Goal: Task Accomplishment & Management: Manage account settings

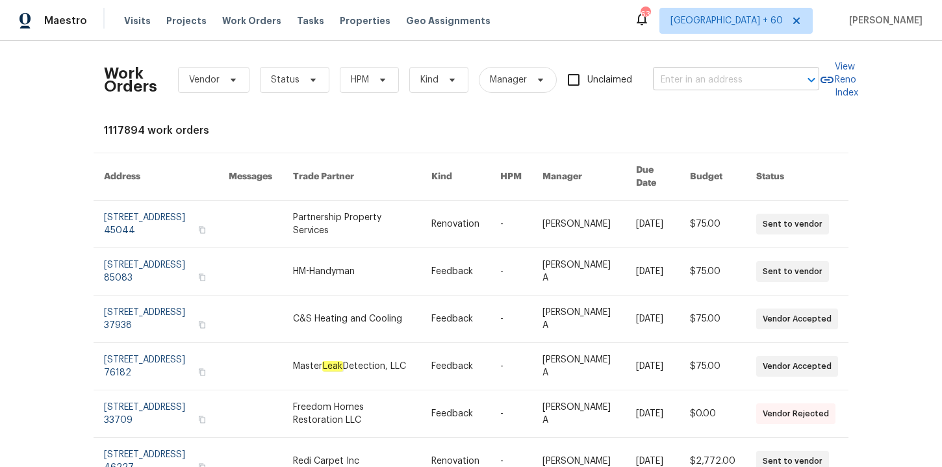
click at [687, 90] on body "Maestro Visits Projects Work Orders Tasks Properties Geo Assignments 631 [GEOGR…" at bounding box center [471, 233] width 942 height 467
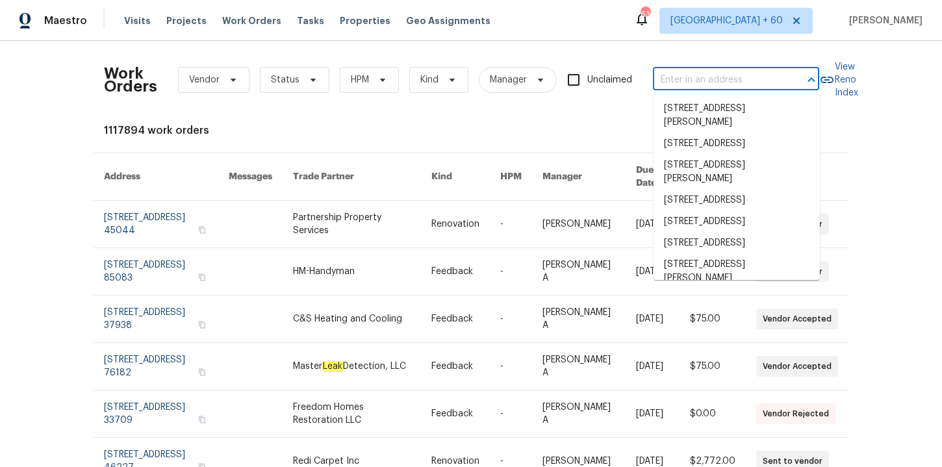
paste input "[STREET_ADDRESS]"
type input "[STREET_ADDRESS]"
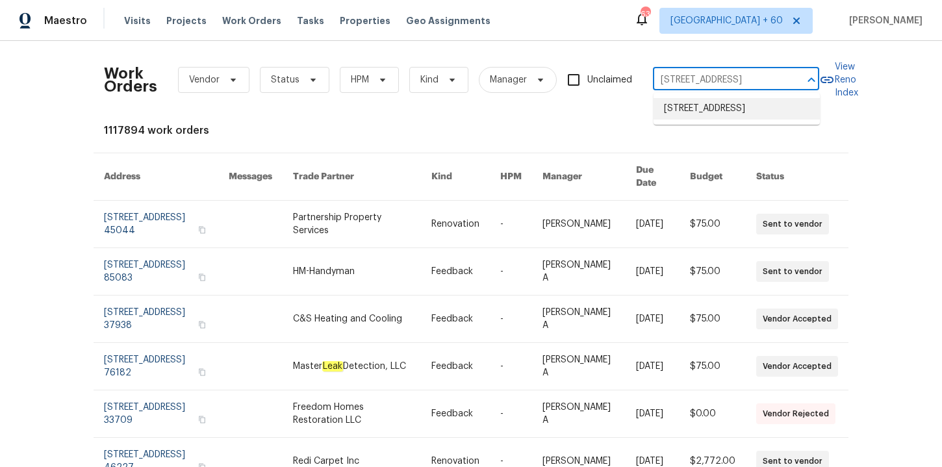
click at [711, 114] on li "[STREET_ADDRESS]" at bounding box center [737, 108] width 166 height 21
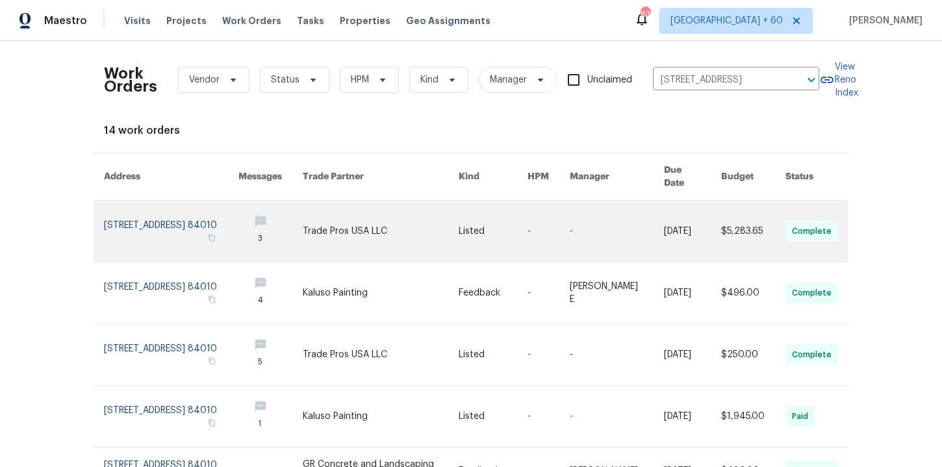
click at [148, 207] on link at bounding box center [171, 231] width 134 height 61
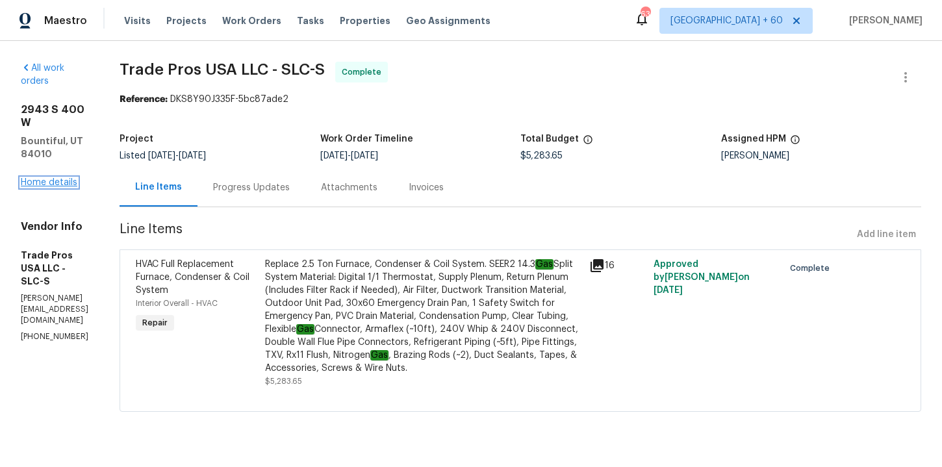
click at [60, 178] on link "Home details" at bounding box center [49, 182] width 57 height 9
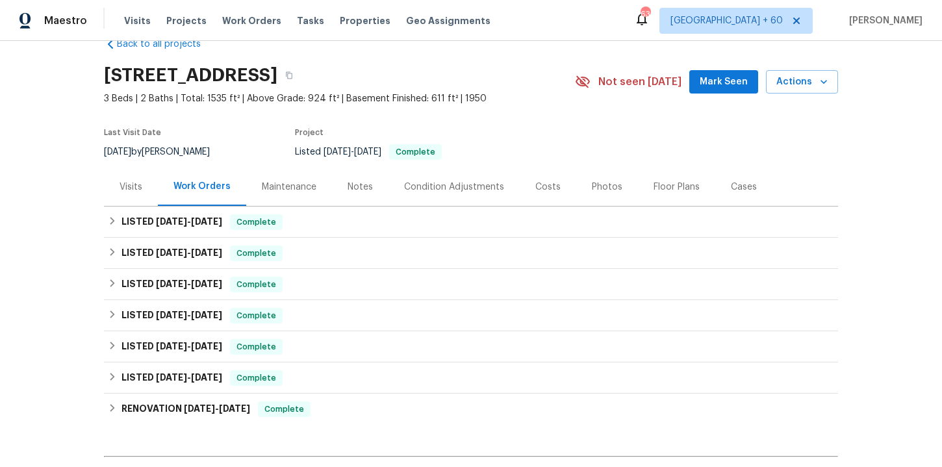
scroll to position [32, 0]
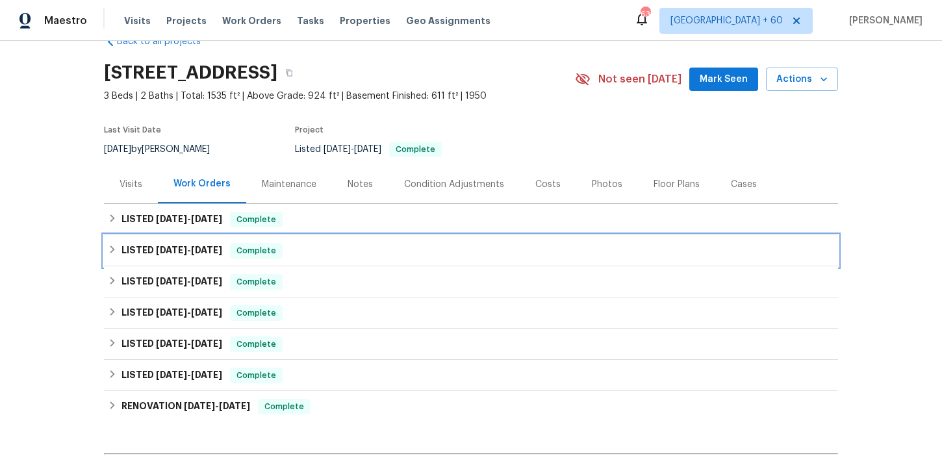
click at [323, 236] on div "LISTED [DATE] - [DATE] Complete" at bounding box center [471, 250] width 734 height 31
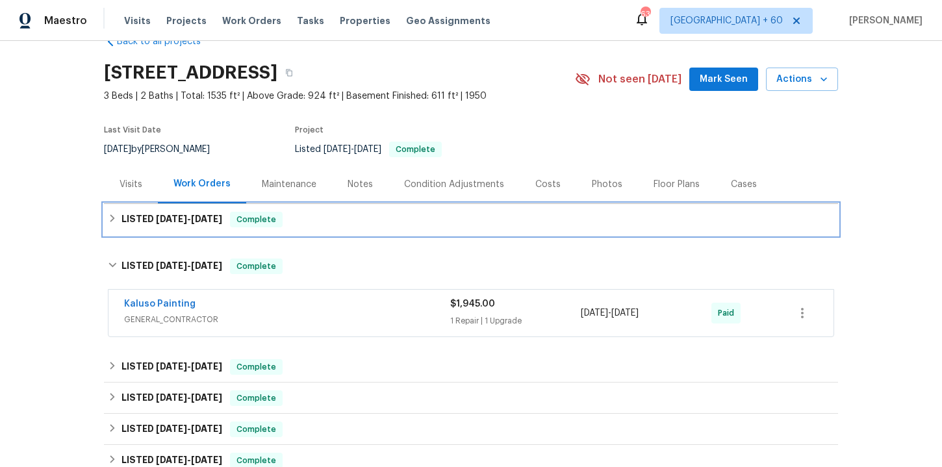
click at [323, 218] on div "LISTED [DATE] - [DATE] Complete" at bounding box center [471, 220] width 726 height 16
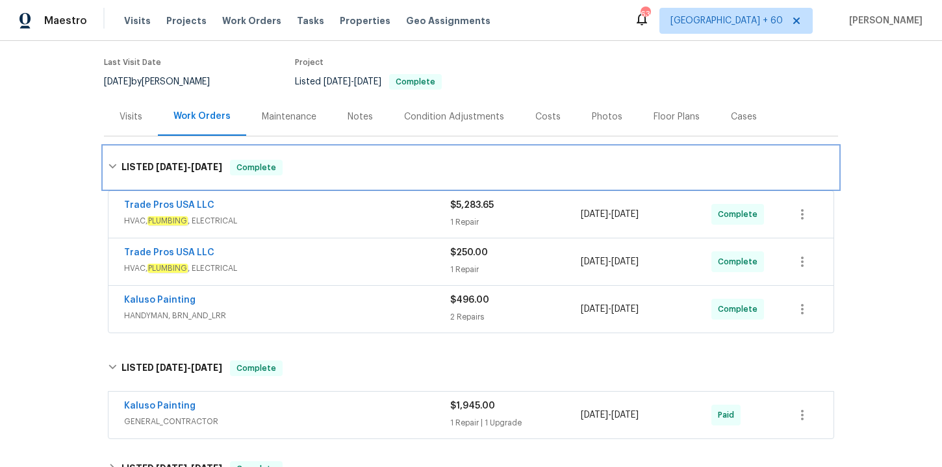
scroll to position [113, 0]
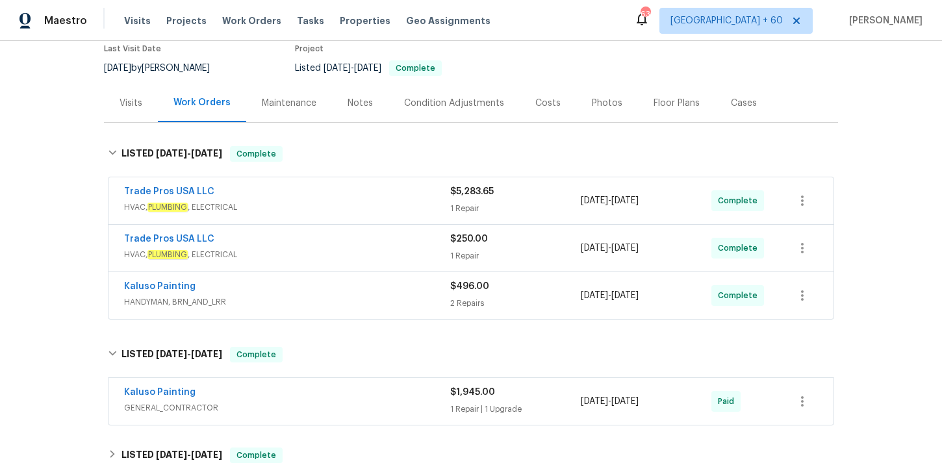
click at [339, 288] on div "Kaluso Painting" at bounding box center [287, 288] width 326 height 16
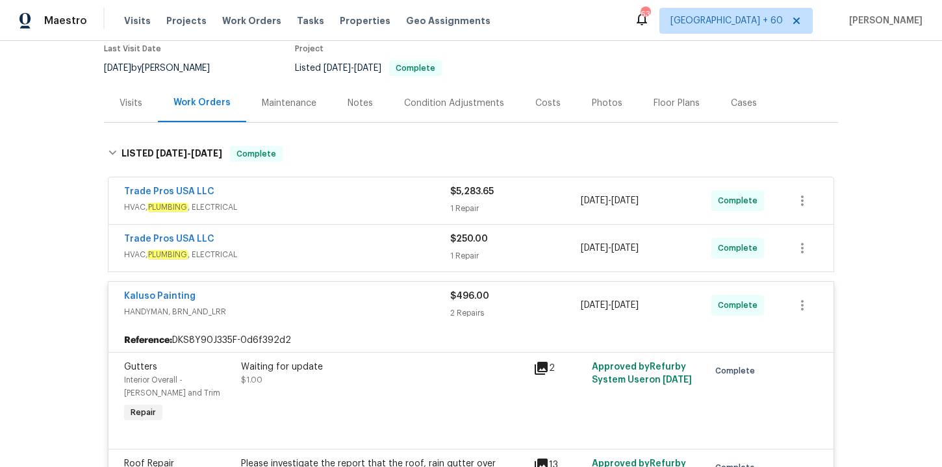
click at [322, 231] on div "Trade Pros USA LLC HVAC, PLUMBING , ELECTRICAL $250.00 1 Repair [DATE] - [DATE]…" at bounding box center [471, 248] width 725 height 47
click at [323, 242] on div "Trade Pros USA LLC" at bounding box center [287, 241] width 326 height 16
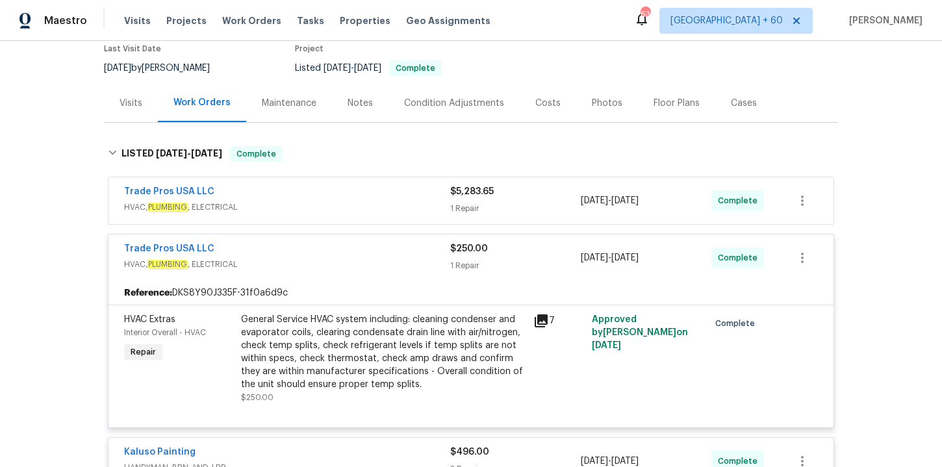
click at [313, 192] on div "Trade Pros USA LLC" at bounding box center [287, 193] width 326 height 16
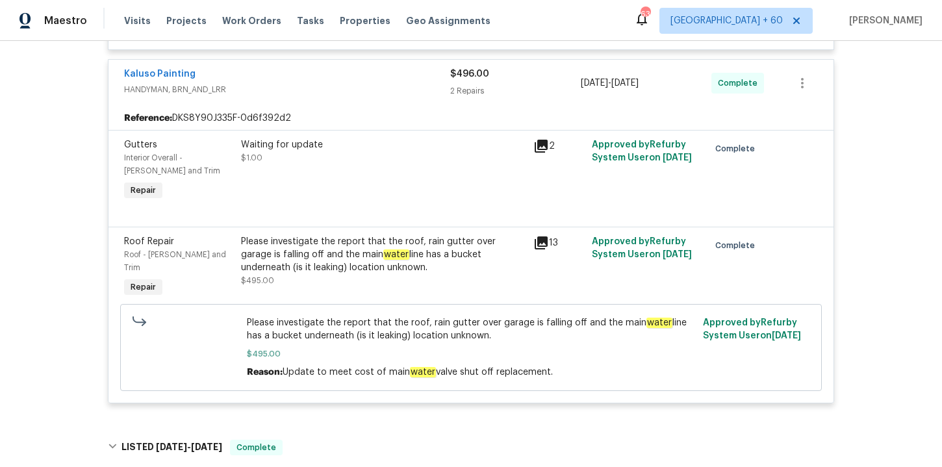
scroll to position [702, 0]
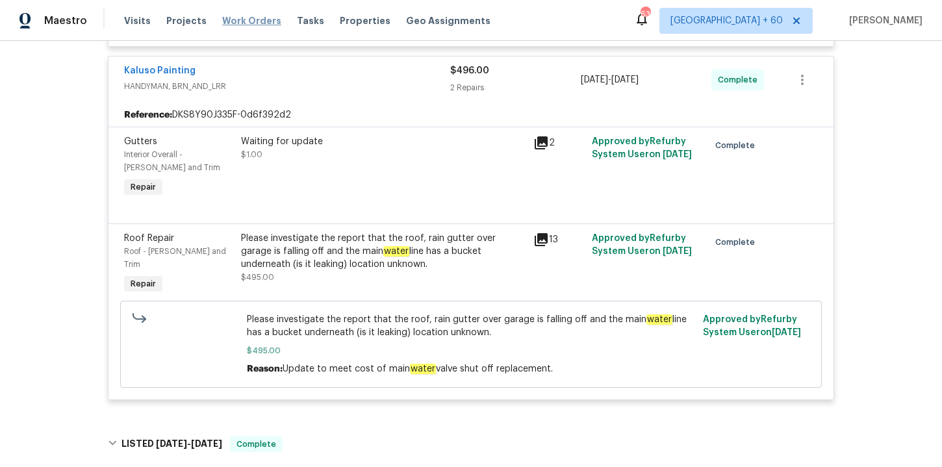
click at [249, 18] on span "Work Orders" at bounding box center [251, 20] width 59 height 13
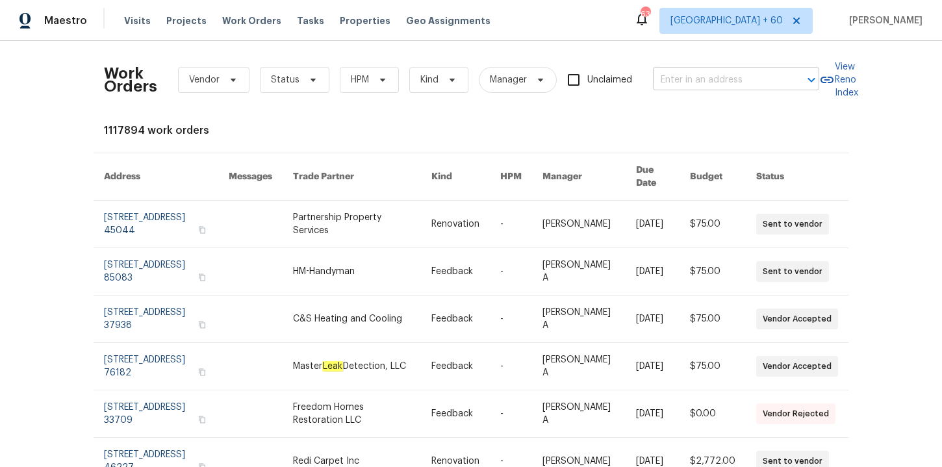
click at [681, 77] on input "text" at bounding box center [718, 80] width 130 height 20
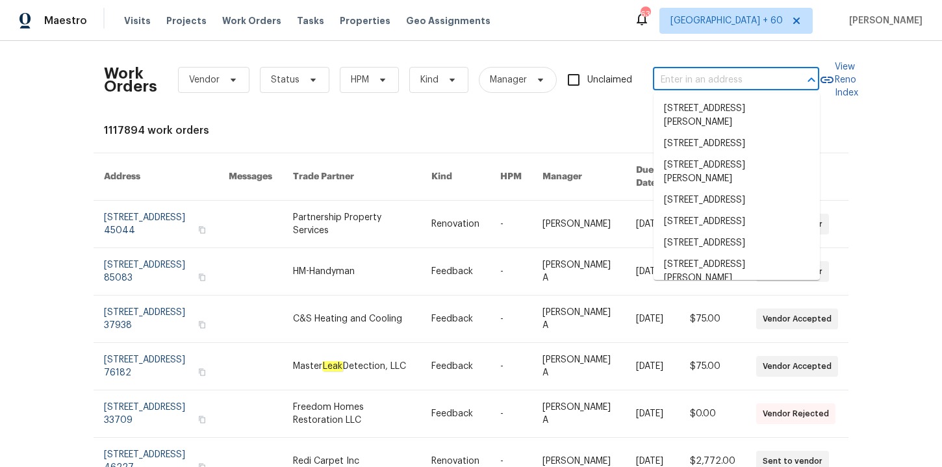
paste input "[STREET_ADDRESS]"
type input "[STREET_ADDRESS]"
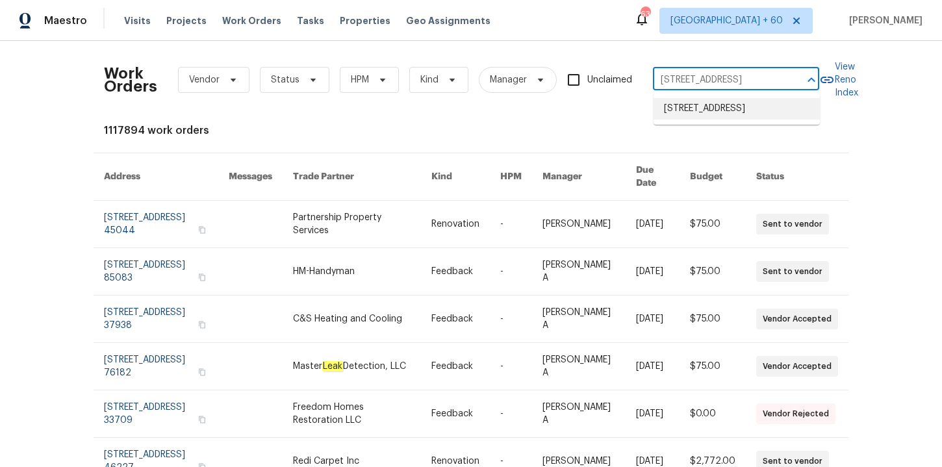
click at [697, 109] on li "[STREET_ADDRESS]" at bounding box center [737, 108] width 166 height 21
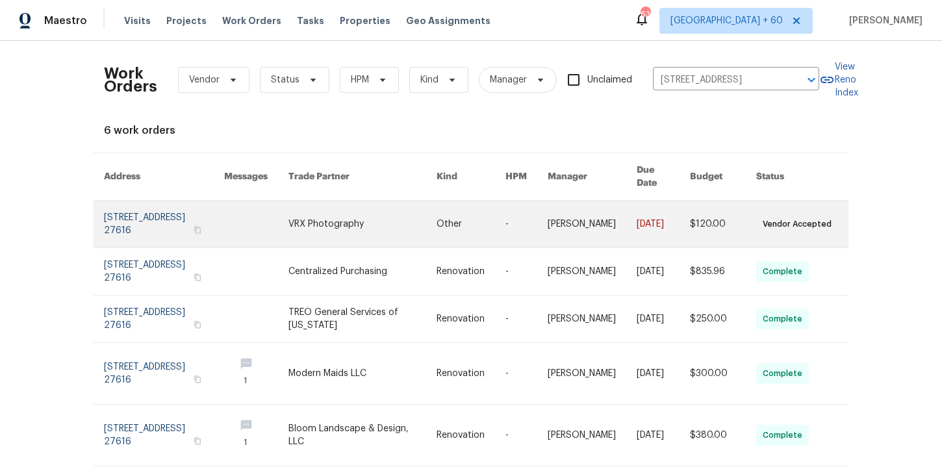
click at [146, 225] on link at bounding box center [164, 224] width 120 height 47
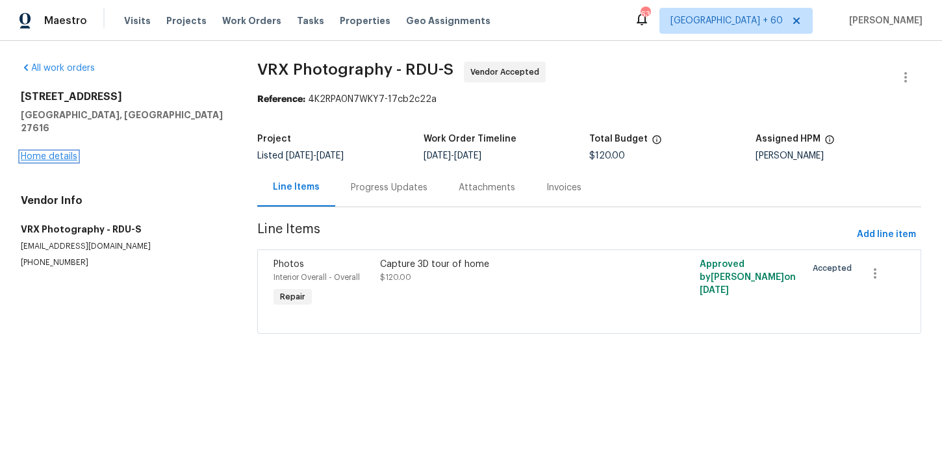
click at [64, 152] on link "Home details" at bounding box center [49, 156] width 57 height 9
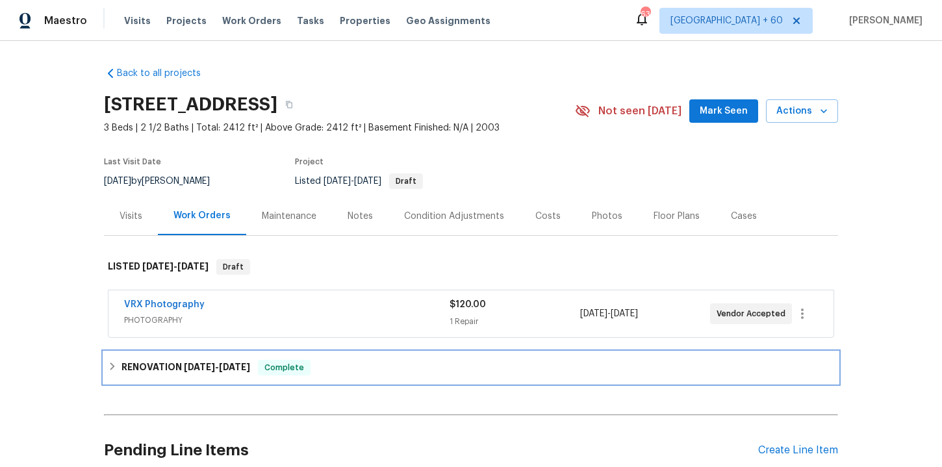
click at [365, 368] on div "RENOVATION [DATE] - [DATE] Complete" at bounding box center [471, 368] width 726 height 16
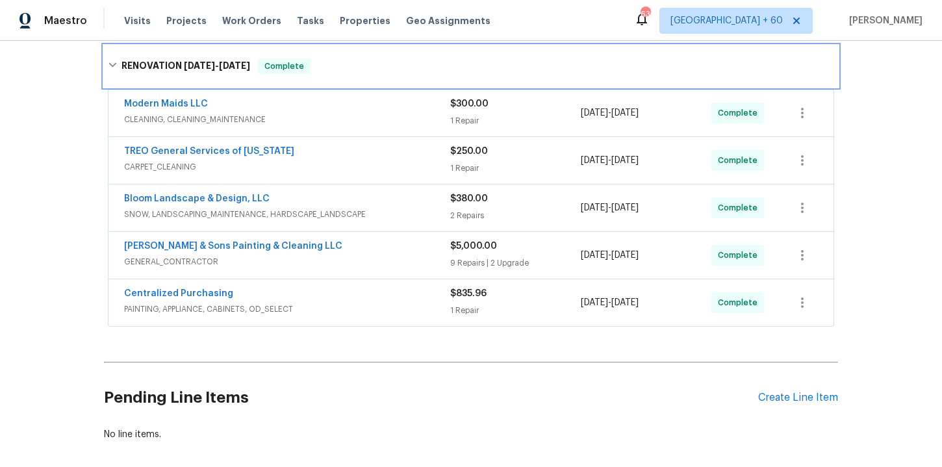
scroll to position [316, 0]
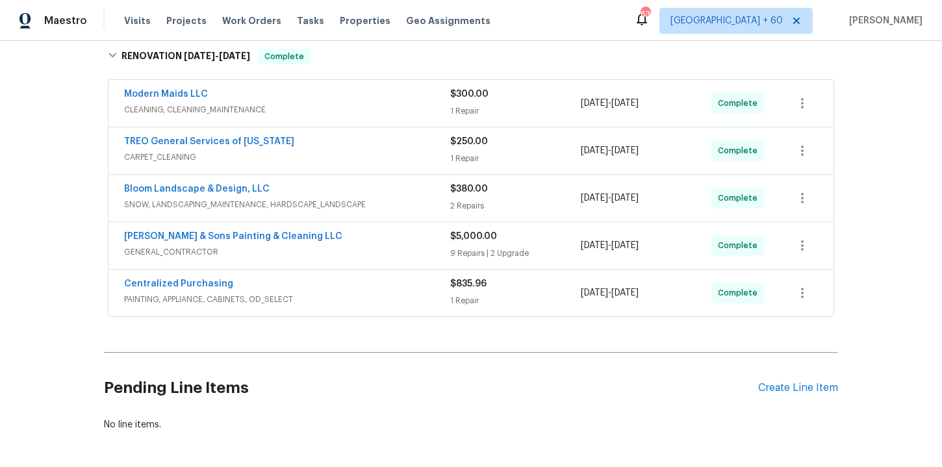
click at [376, 308] on div "Centralized Purchasing PAINTING, APPLIANCE, CABINETS, OD_SELECT" at bounding box center [287, 292] width 326 height 31
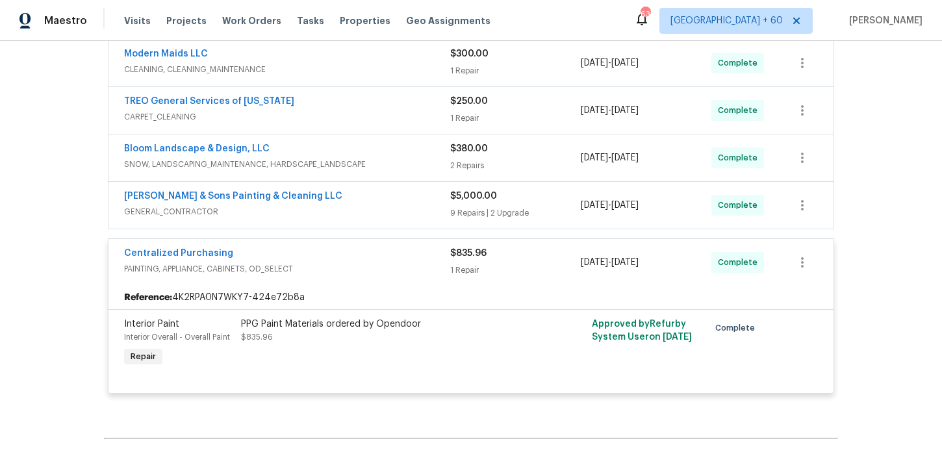
scroll to position [357, 0]
click at [366, 112] on span "CARPET_CLEANING" at bounding box center [287, 116] width 326 height 13
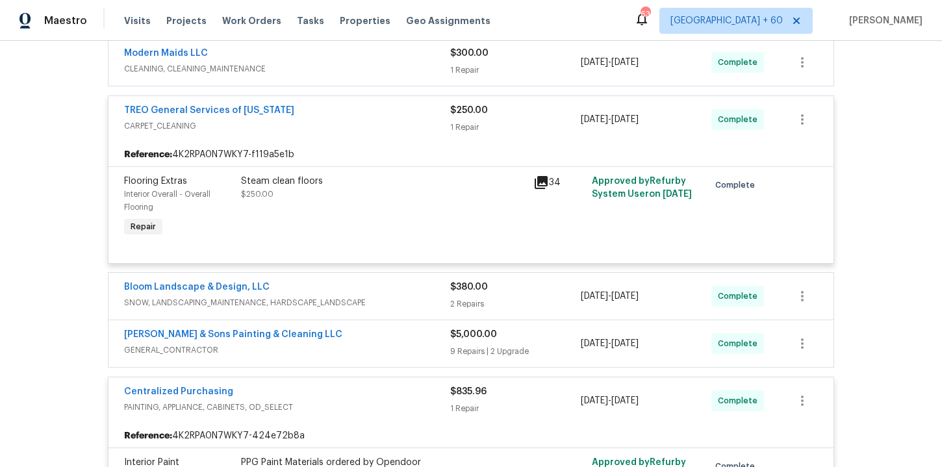
click at [360, 60] on div "Modern Maids LLC" at bounding box center [287, 55] width 326 height 16
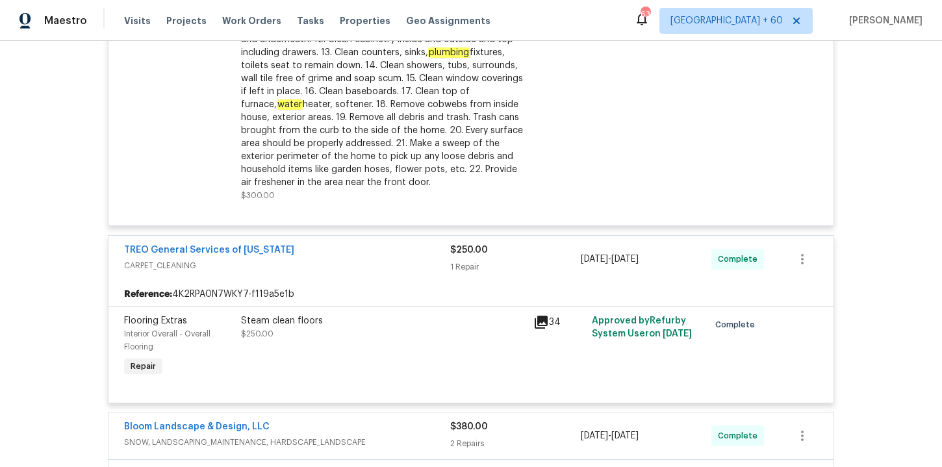
scroll to position [583, 0]
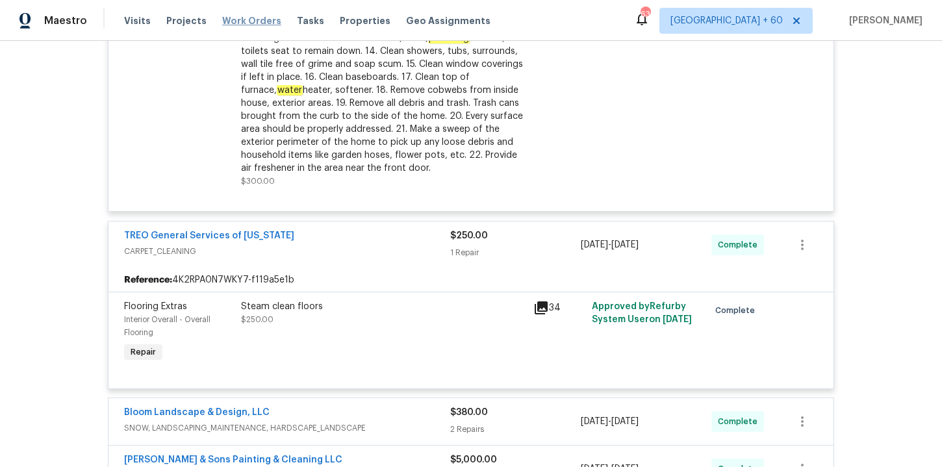
click at [251, 22] on span "Work Orders" at bounding box center [251, 20] width 59 height 13
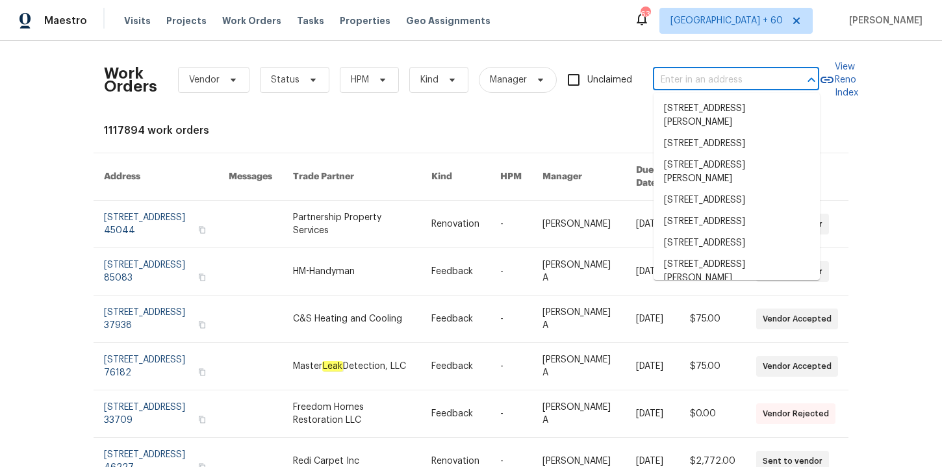
click at [697, 79] on input "text" at bounding box center [718, 80] width 130 height 20
paste input "[STREET_ADDRESS][PERSON_NAME]"
type input "[STREET_ADDRESS][PERSON_NAME]"
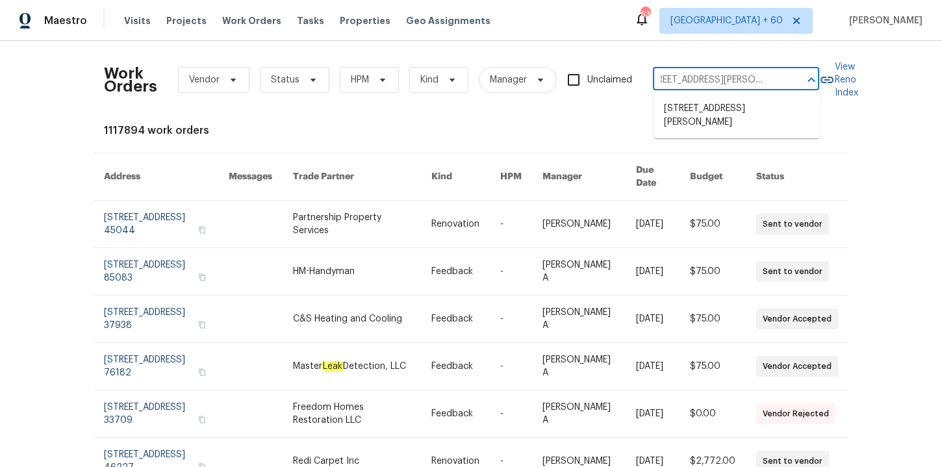
click at [716, 122] on ul "[STREET_ADDRESS][PERSON_NAME]" at bounding box center [737, 115] width 166 height 45
click at [715, 110] on li "[STREET_ADDRESS][PERSON_NAME]" at bounding box center [737, 115] width 166 height 35
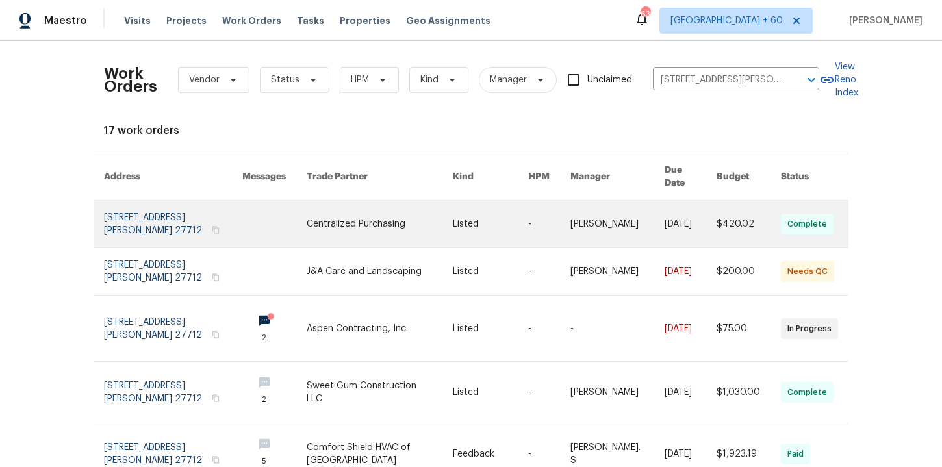
click at [163, 211] on link at bounding box center [173, 224] width 138 height 47
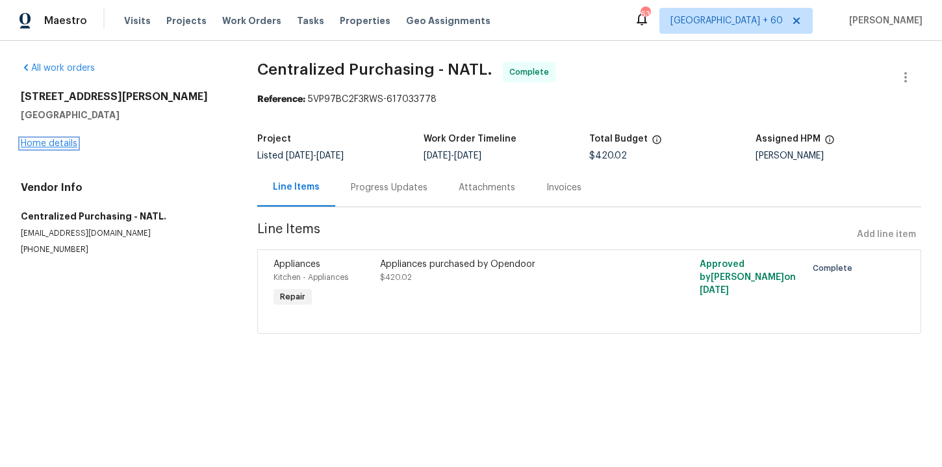
click at [62, 140] on link "Home details" at bounding box center [49, 143] width 57 height 9
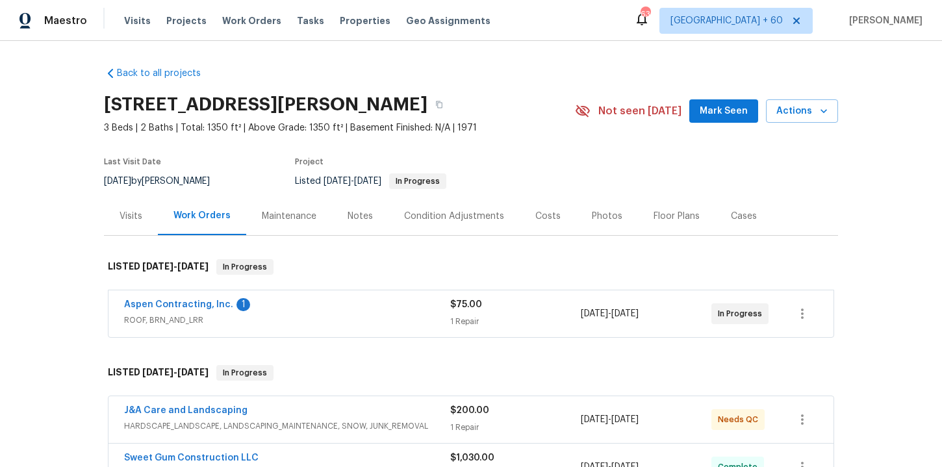
scroll to position [180, 0]
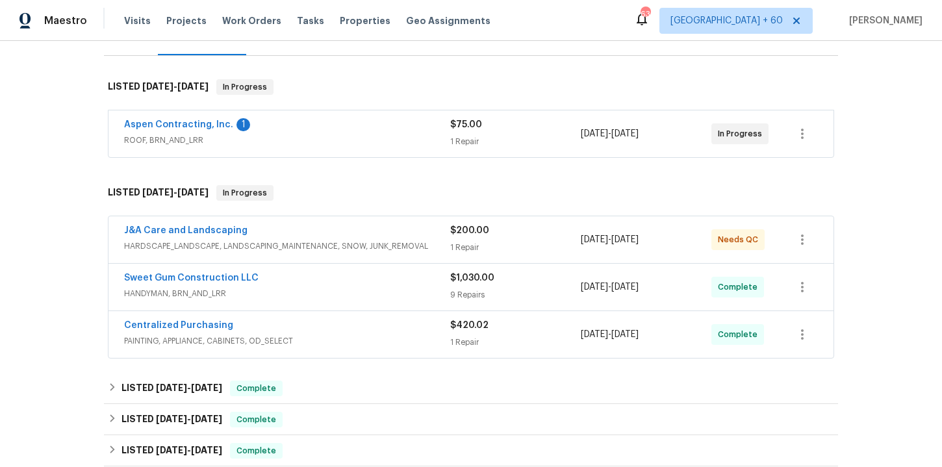
click at [361, 148] on div "Aspen Contracting, Inc. 1 ROOF, BRN_AND_LRR" at bounding box center [287, 133] width 326 height 31
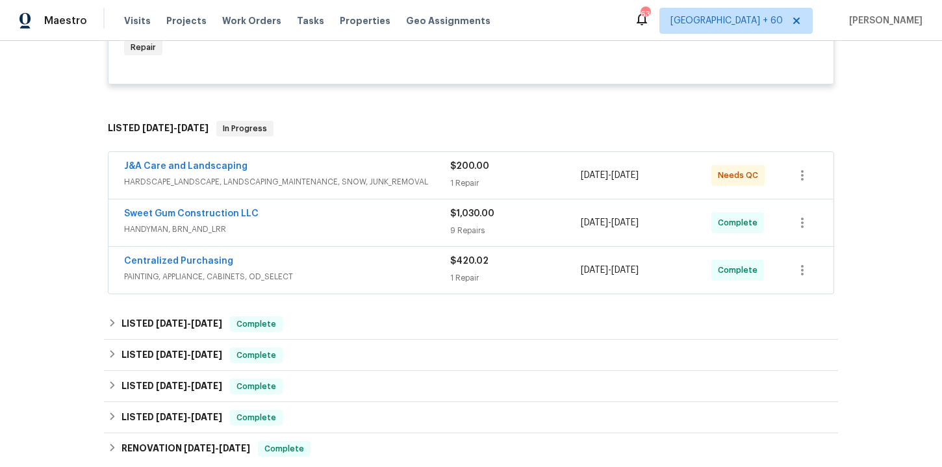
scroll to position [394, 0]
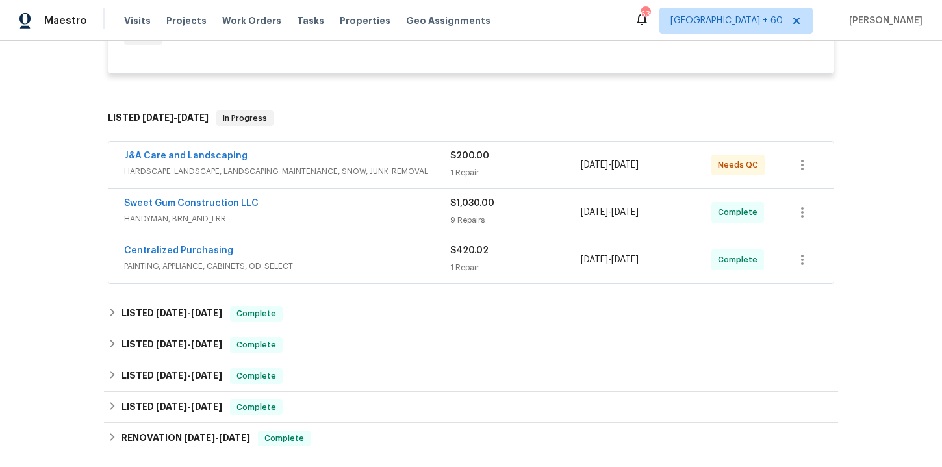
click at [376, 262] on div "Centralized Purchasing PAINTING, APPLIANCE, CABINETS, OD_SELECT" at bounding box center [287, 259] width 326 height 31
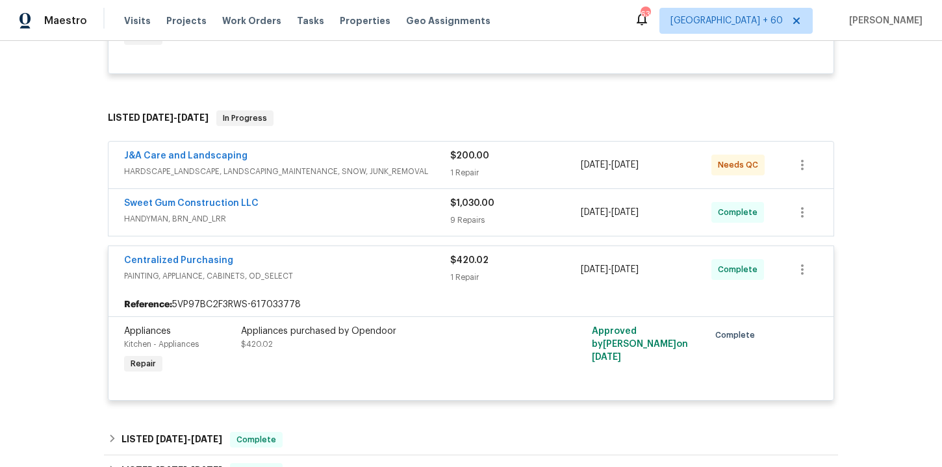
click at [364, 197] on div "Sweet Gum Construction LLC" at bounding box center [287, 205] width 326 height 16
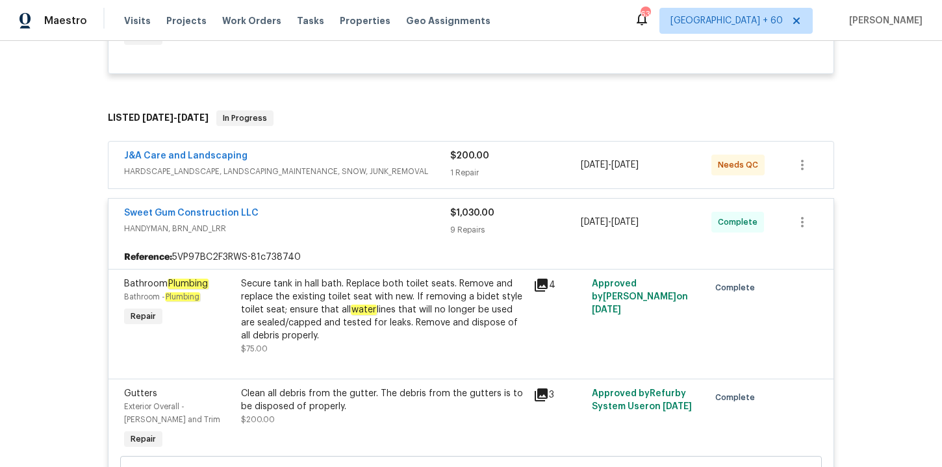
click at [366, 165] on span "HARDSCAPE_LANDSCAPE, LANDSCAPING_MAINTENANCE, SNOW, JUNK_REMOVAL" at bounding box center [287, 171] width 326 height 13
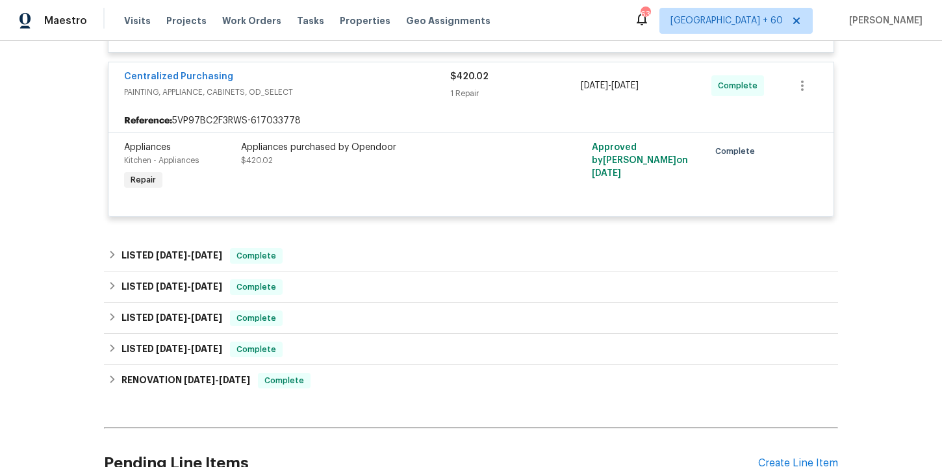
scroll to position [2166, 0]
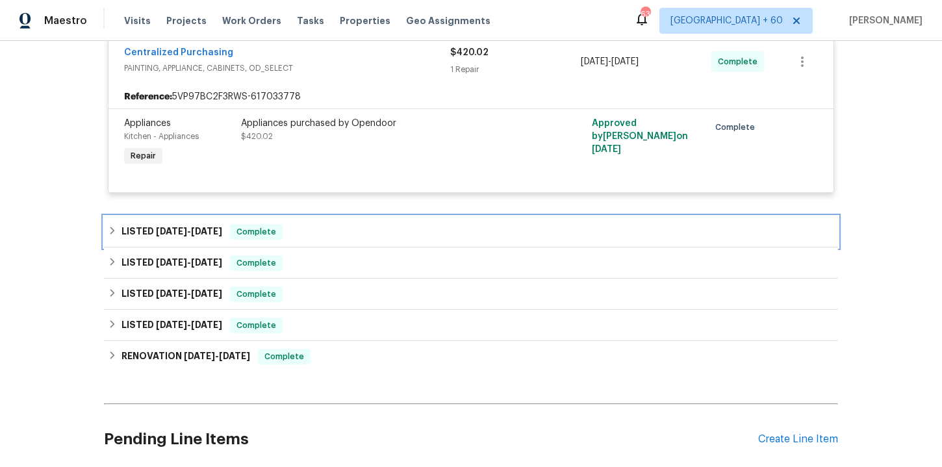
click at [356, 224] on div "LISTED [DATE] - [DATE] Complete" at bounding box center [471, 232] width 726 height 16
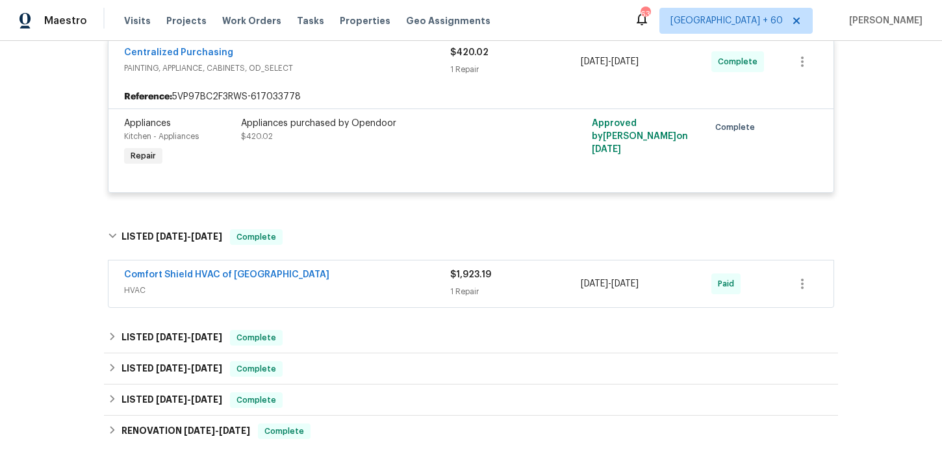
click at [356, 268] on div "Comfort Shield HVAC of [GEOGRAPHIC_DATA]" at bounding box center [287, 276] width 326 height 16
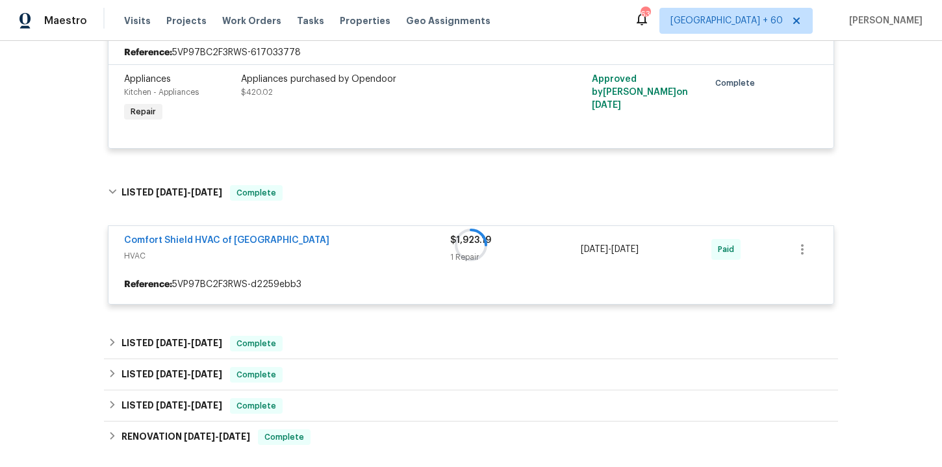
scroll to position [2266, 0]
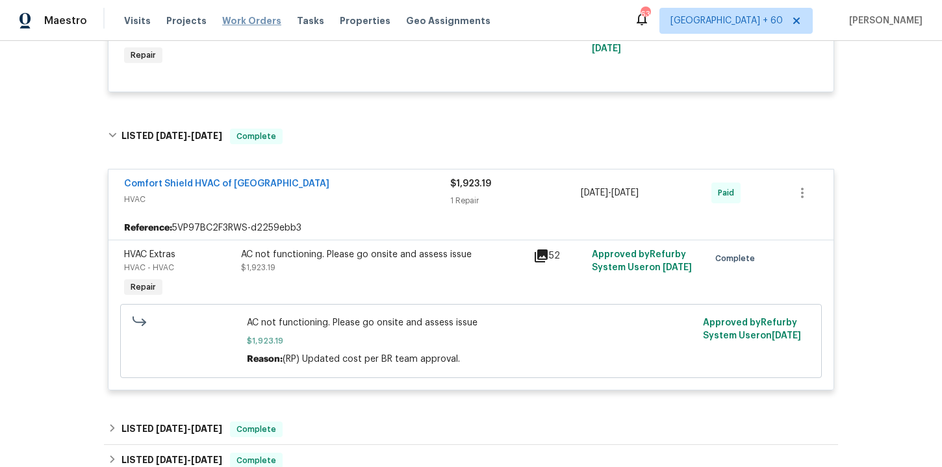
click at [261, 22] on span "Work Orders" at bounding box center [251, 20] width 59 height 13
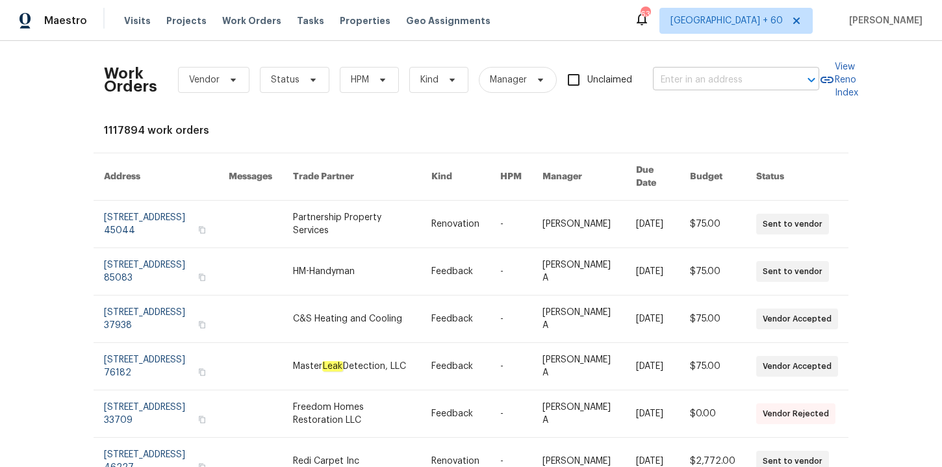
click at [685, 81] on input "text" at bounding box center [718, 80] width 130 height 20
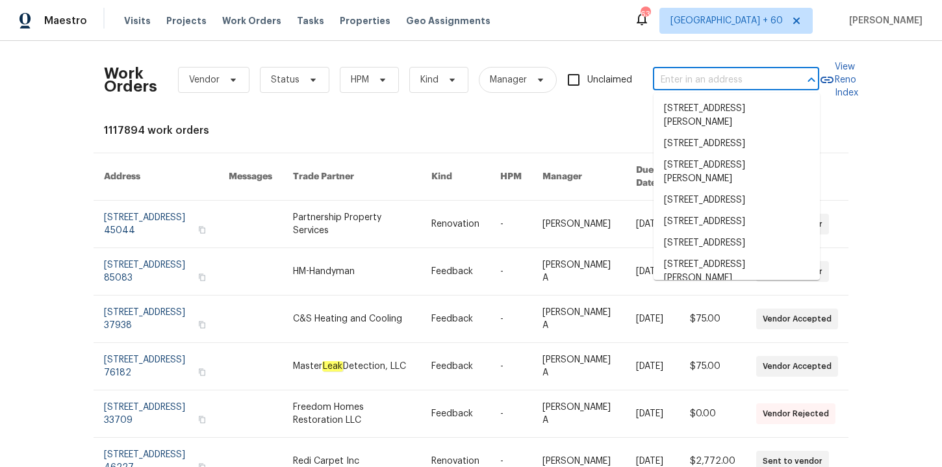
paste input "[STREET_ADDRESS][PERSON_NAME]"
type input "[STREET_ADDRESS][PERSON_NAME]"
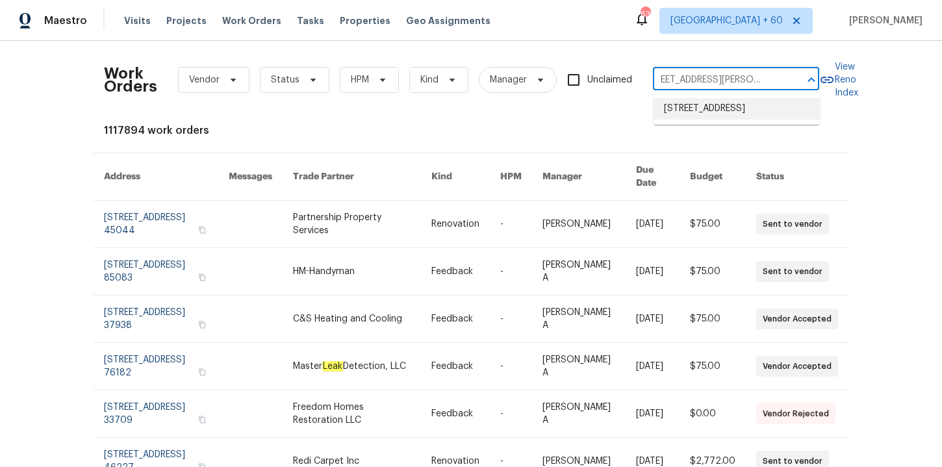
click at [721, 113] on li "[STREET_ADDRESS]" at bounding box center [737, 108] width 166 height 21
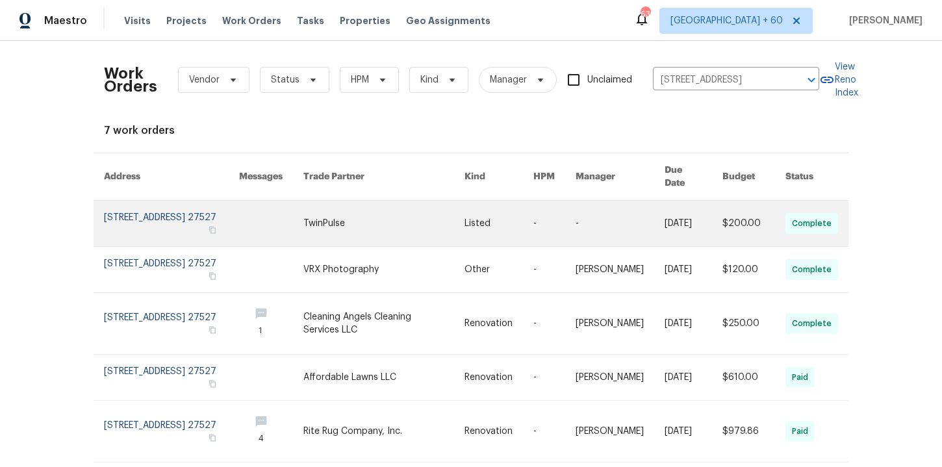
click at [149, 220] on link at bounding box center [171, 223] width 135 height 45
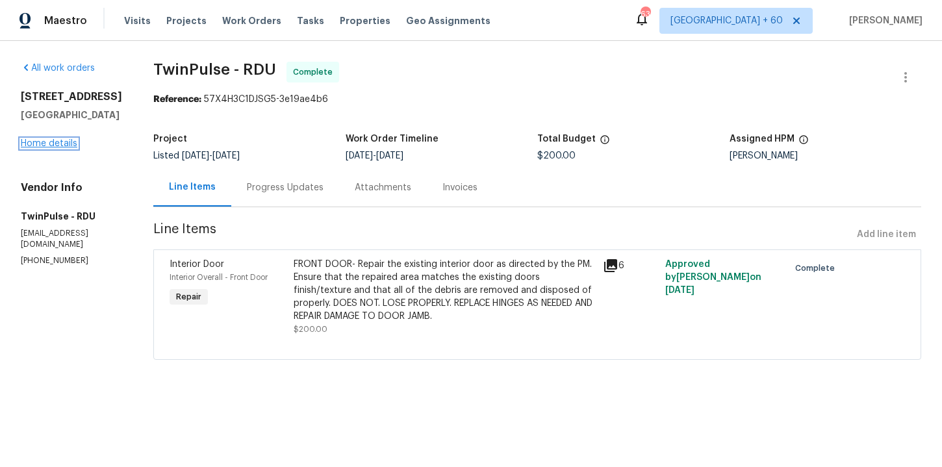
click at [55, 142] on link "Home details" at bounding box center [49, 143] width 57 height 9
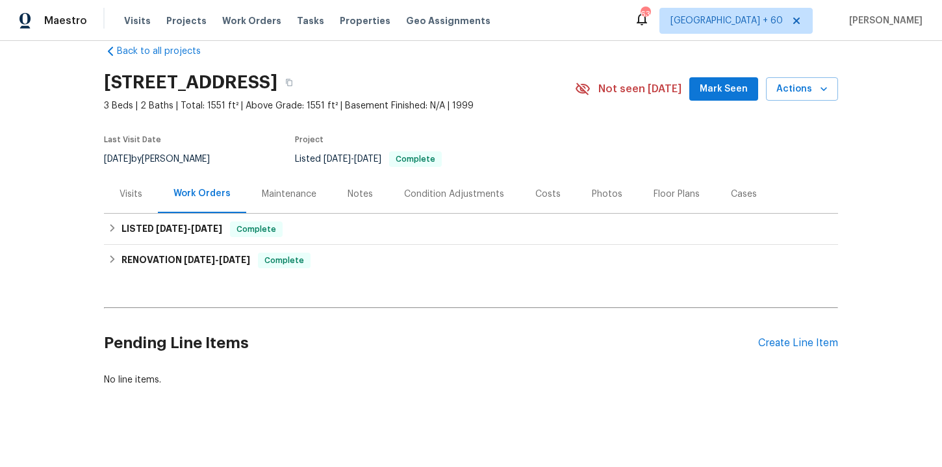
scroll to position [27, 0]
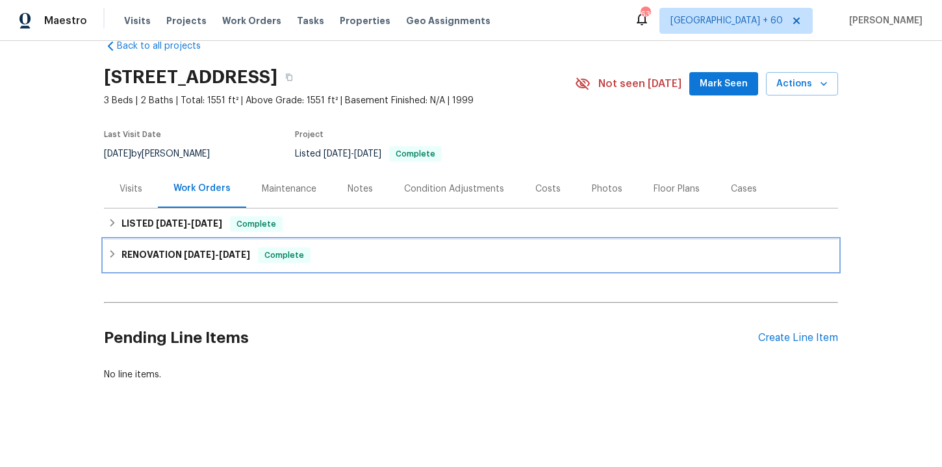
click at [336, 259] on div "RENOVATION [DATE] - [DATE] Complete" at bounding box center [471, 256] width 726 height 16
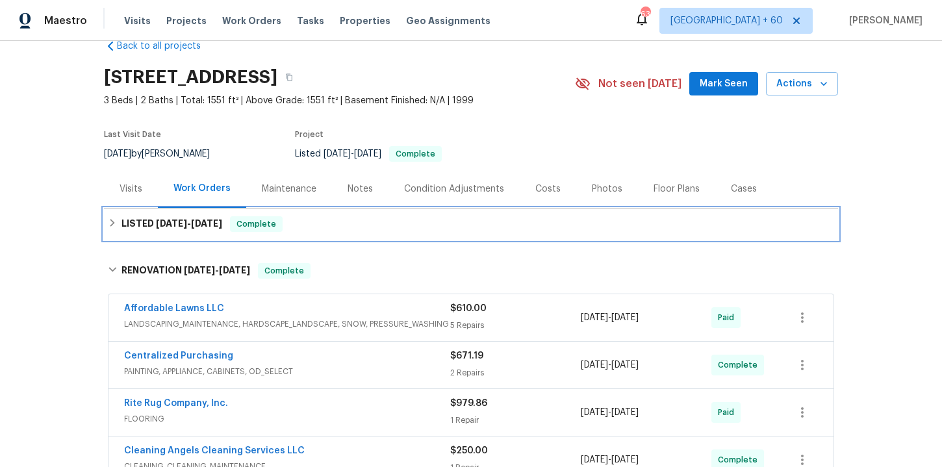
click at [324, 225] on div "LISTED [DATE] - [DATE] Complete" at bounding box center [471, 224] width 726 height 16
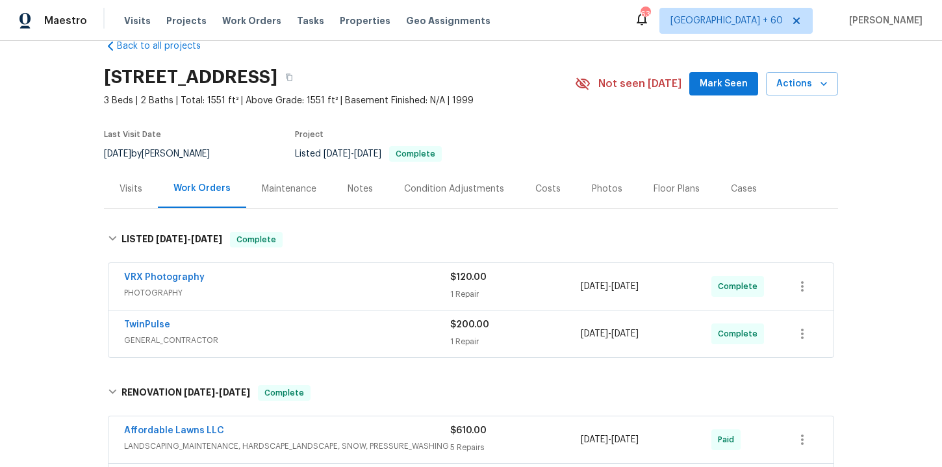
click at [344, 342] on span "GENERAL_CONTRACTOR" at bounding box center [287, 340] width 326 height 13
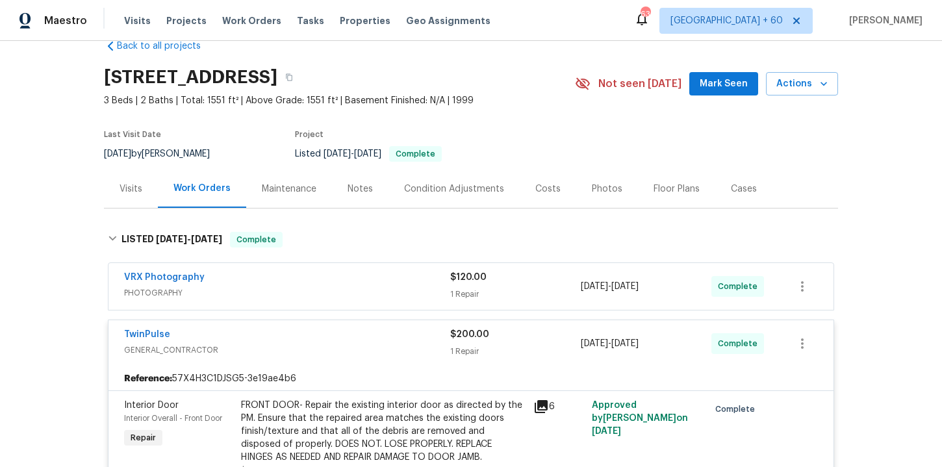
click at [331, 279] on div "VRX Photography" at bounding box center [287, 279] width 326 height 16
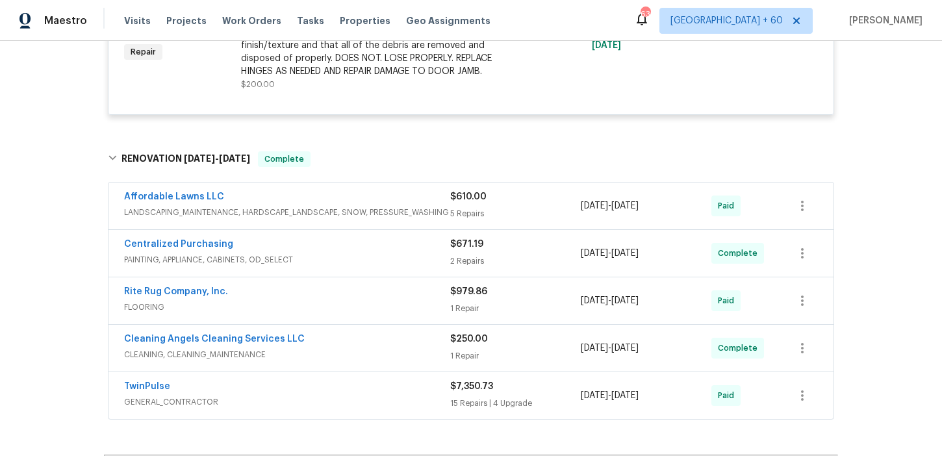
scroll to position [556, 0]
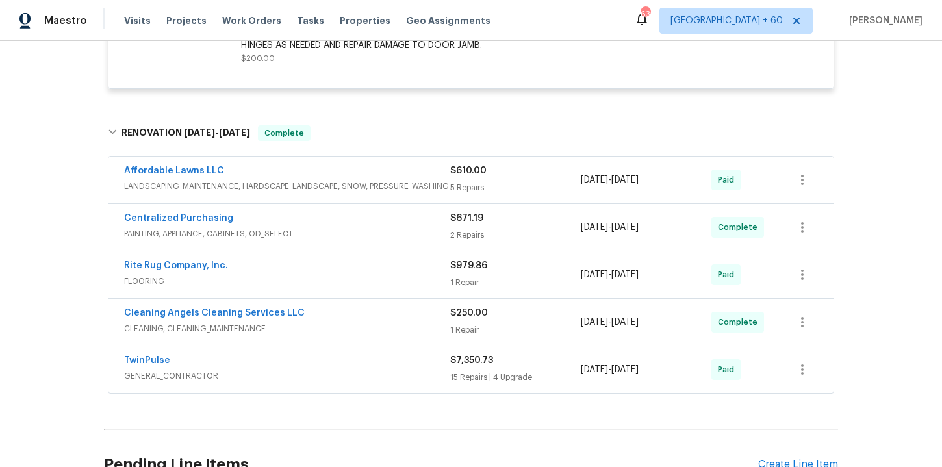
click at [331, 279] on span "FLOORING" at bounding box center [287, 281] width 326 height 13
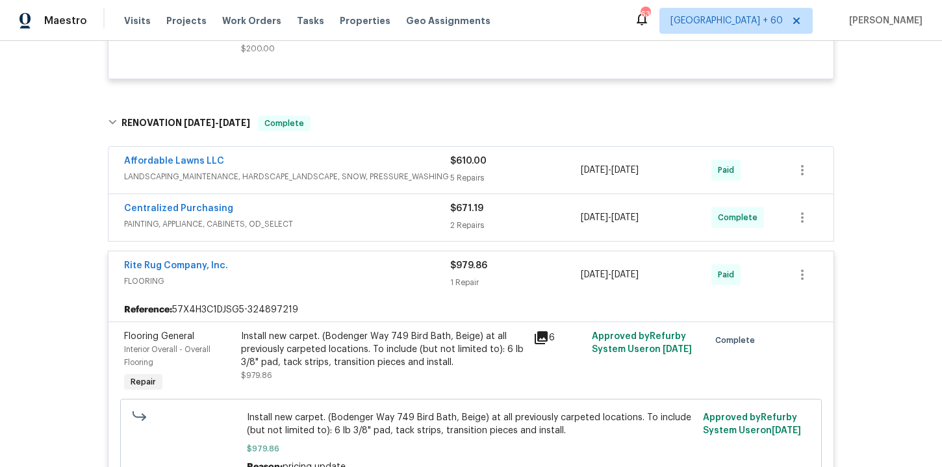
scroll to position [528, 0]
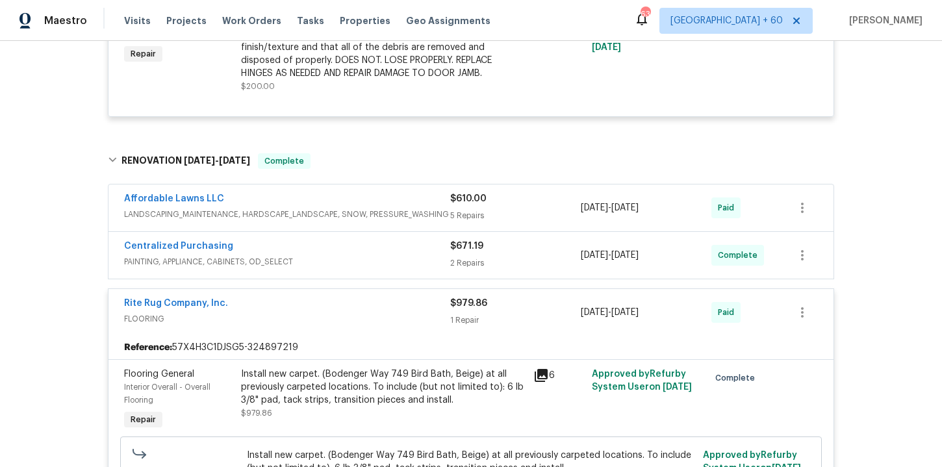
click at [389, 262] on span "PAINTING, APPLIANCE, CABINETS, OD_SELECT" at bounding box center [287, 261] width 326 height 13
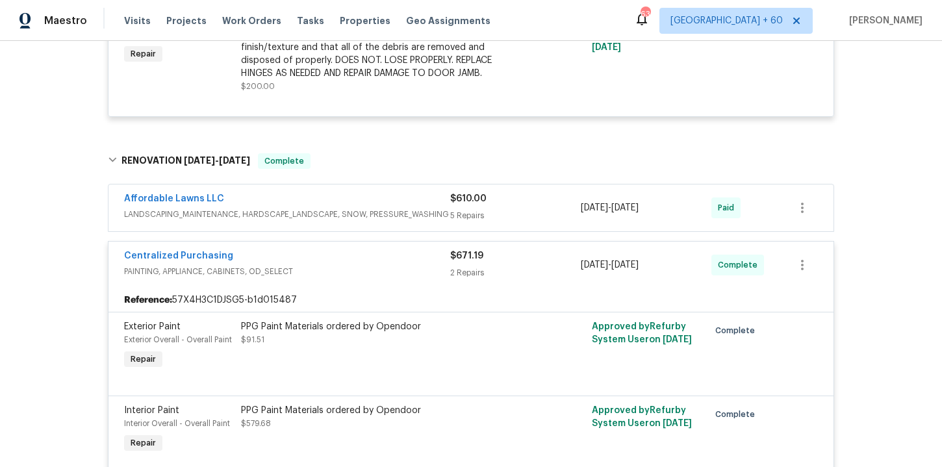
click at [363, 214] on span "LANDSCAPING_MAINTENANCE, HARDSCAPE_LANDSCAPE, SNOW, PRESSURE_WASHING" at bounding box center [287, 214] width 326 height 13
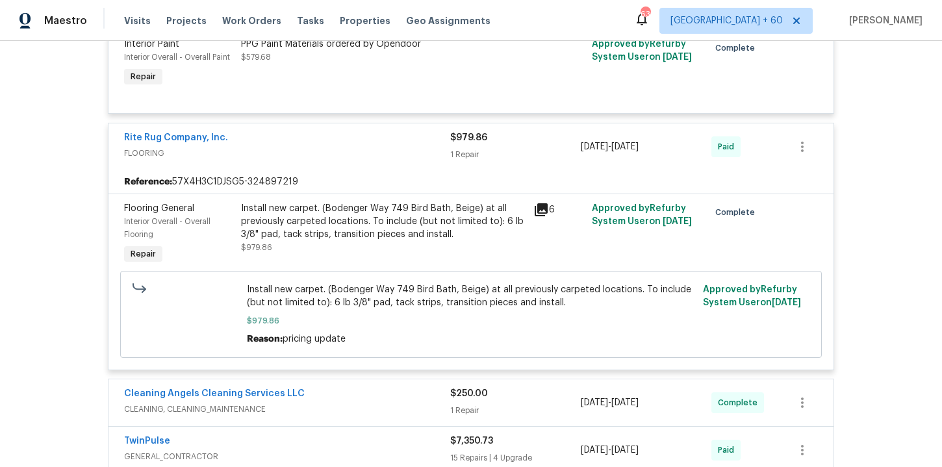
scroll to position [1663, 0]
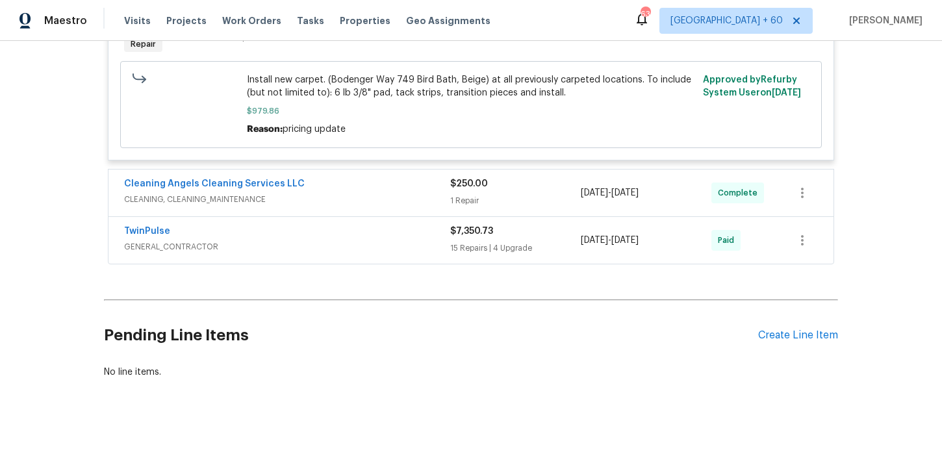
click at [370, 188] on div "Cleaning Angels Cleaning Services LLC" at bounding box center [287, 185] width 326 height 16
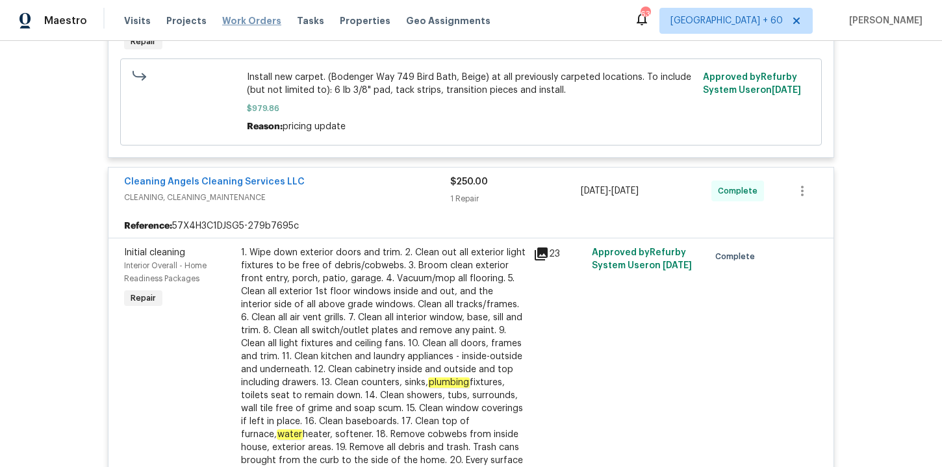
click at [242, 20] on span "Work Orders" at bounding box center [251, 20] width 59 height 13
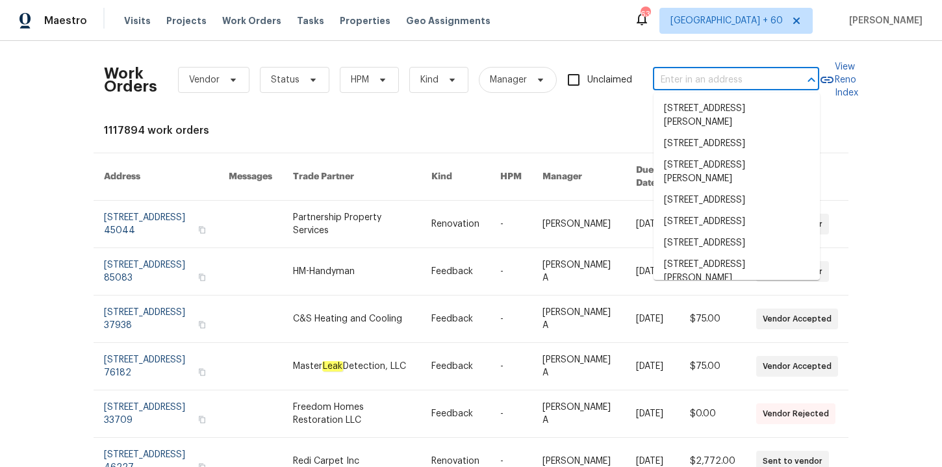
click at [684, 81] on input "text" at bounding box center [718, 80] width 130 height 20
paste input "[STREET_ADDRESS]"
type input "[STREET_ADDRESS]"
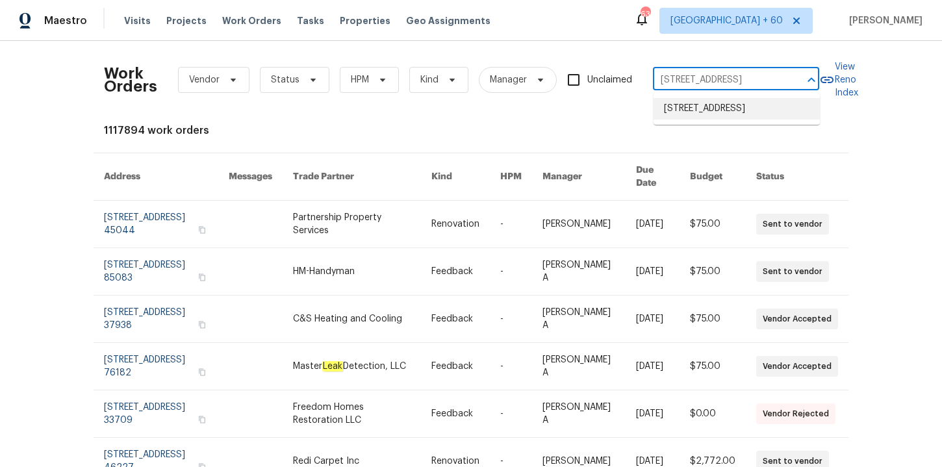
click at [699, 106] on li "[STREET_ADDRESS]" at bounding box center [737, 108] width 166 height 21
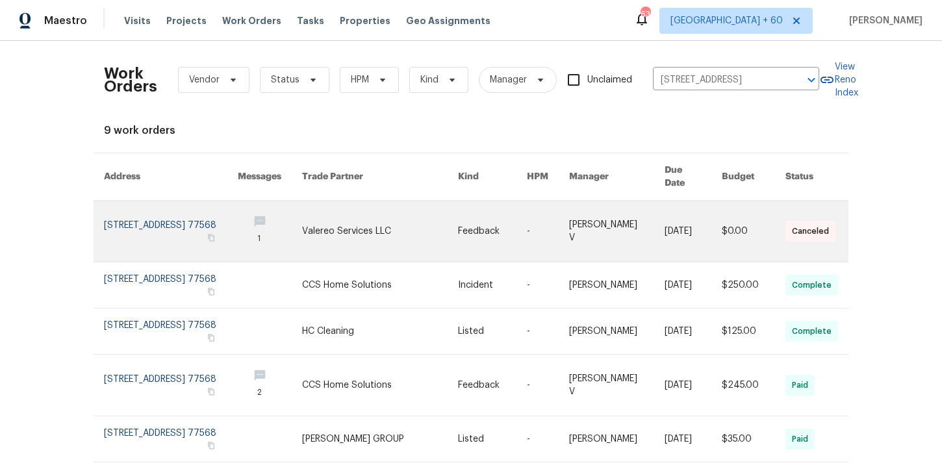
click at [140, 218] on link at bounding box center [171, 231] width 134 height 61
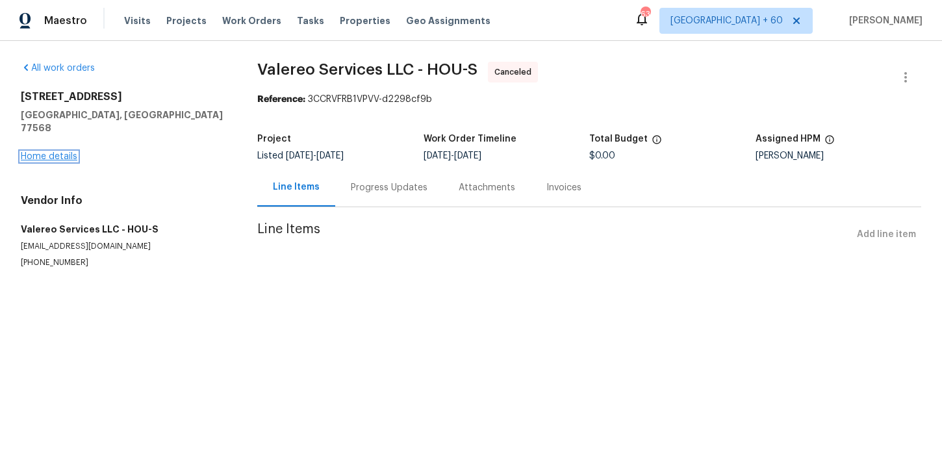
click at [62, 152] on link "Home details" at bounding box center [49, 156] width 57 height 9
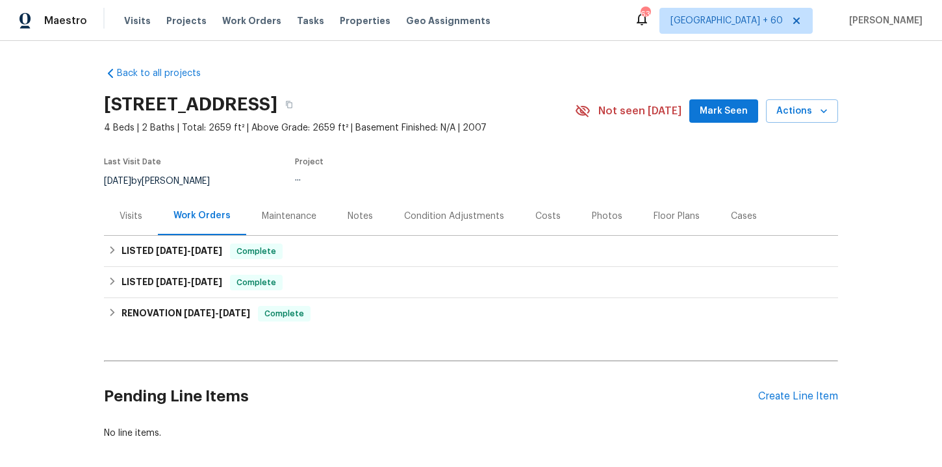
scroll to position [29, 0]
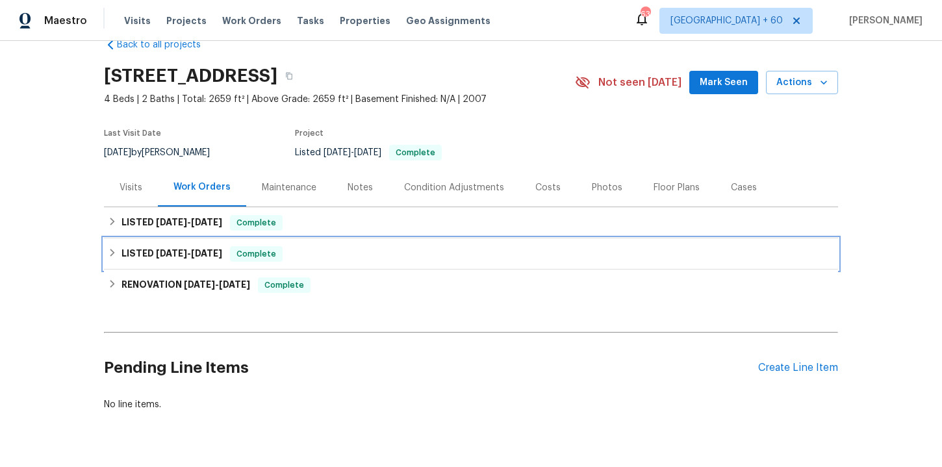
click at [316, 251] on div "LISTED [DATE] - [DATE] Complete" at bounding box center [471, 254] width 726 height 16
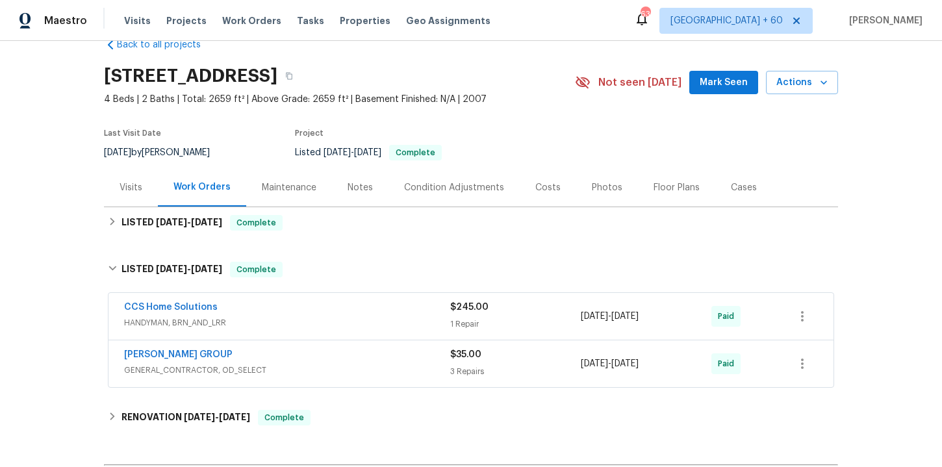
click at [338, 357] on div "[PERSON_NAME] GROUP" at bounding box center [287, 356] width 326 height 16
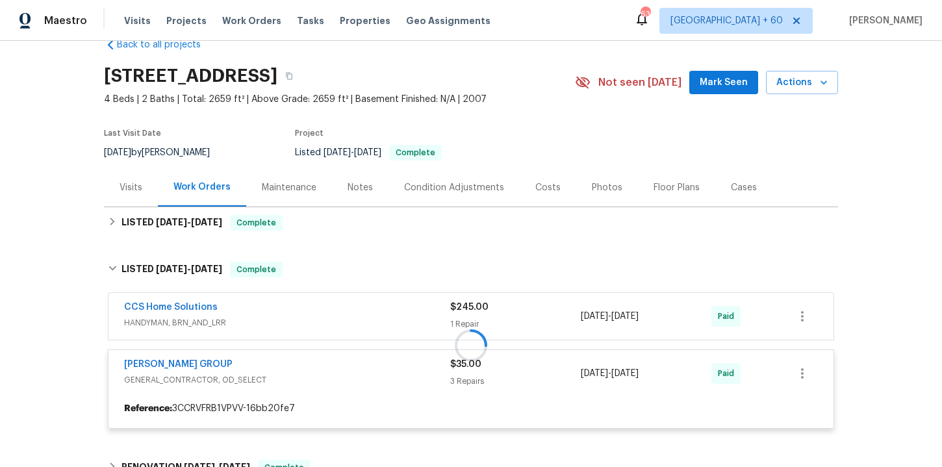
click at [327, 314] on div at bounding box center [471, 345] width 734 height 193
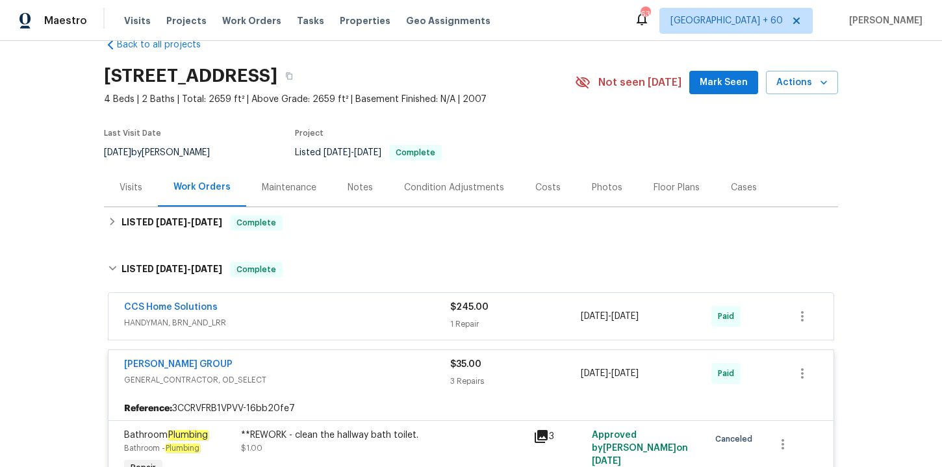
click at [327, 314] on div "CCS Home Solutions" at bounding box center [287, 309] width 326 height 16
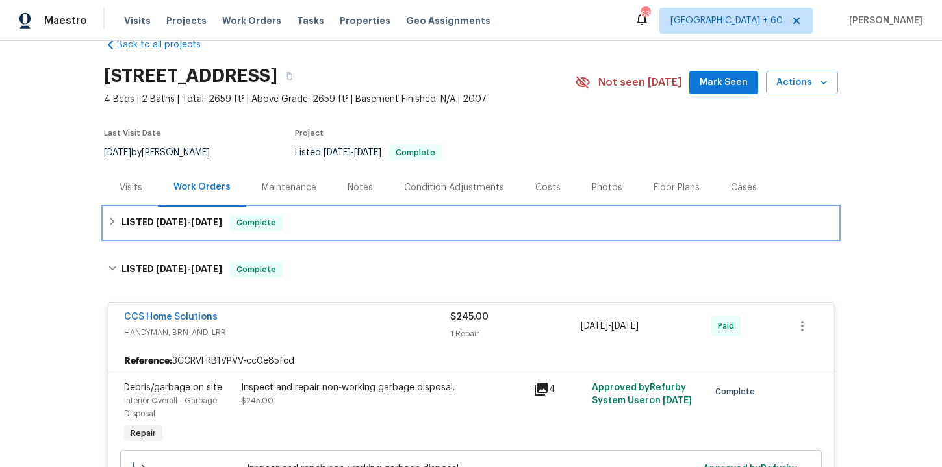
click at [323, 223] on div "LISTED [DATE] - [DATE] Complete" at bounding box center [471, 223] width 726 height 16
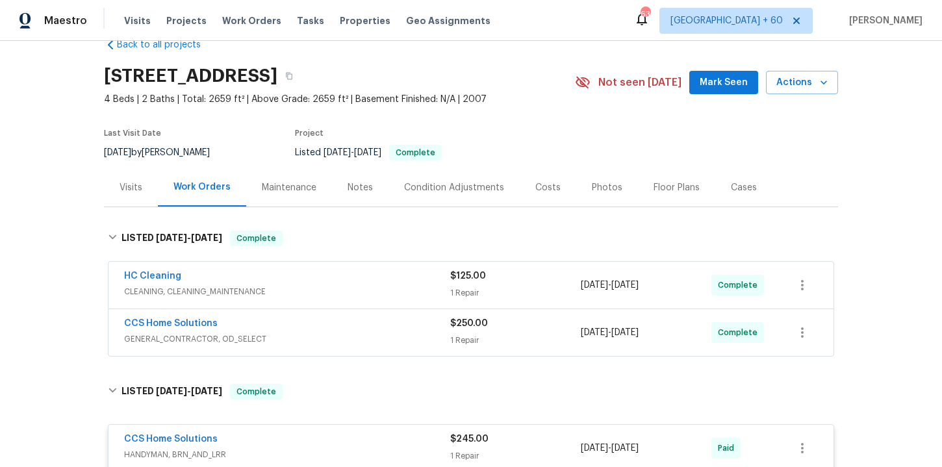
click at [363, 327] on div "CCS Home Solutions" at bounding box center [287, 325] width 326 height 16
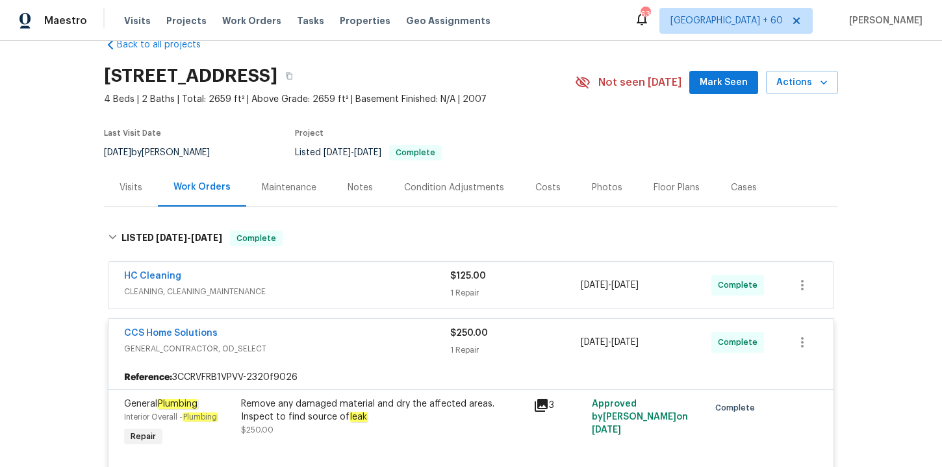
click at [362, 284] on div "HC Cleaning" at bounding box center [287, 278] width 326 height 16
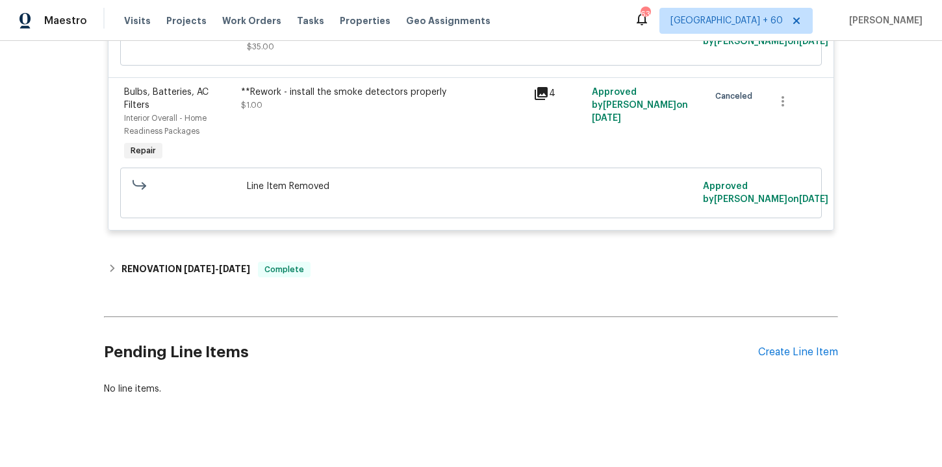
scroll to position [1272, 0]
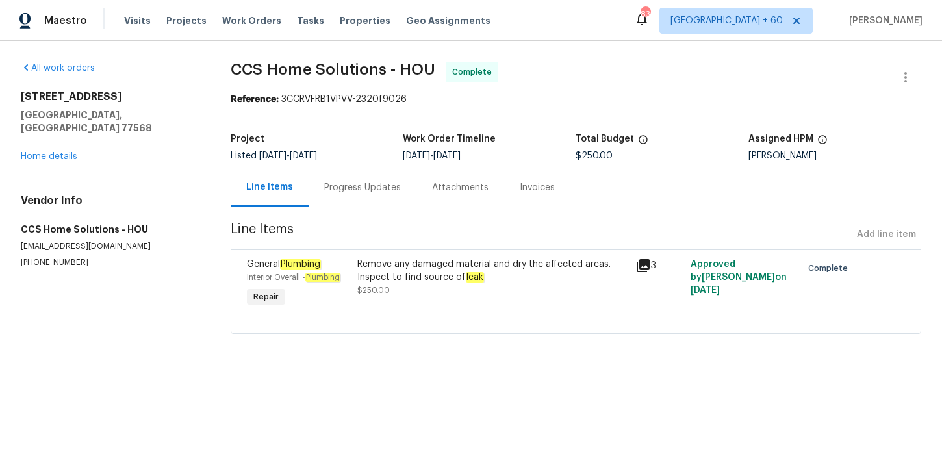
click at [340, 188] on div "Progress Updates" at bounding box center [362, 187] width 77 height 13
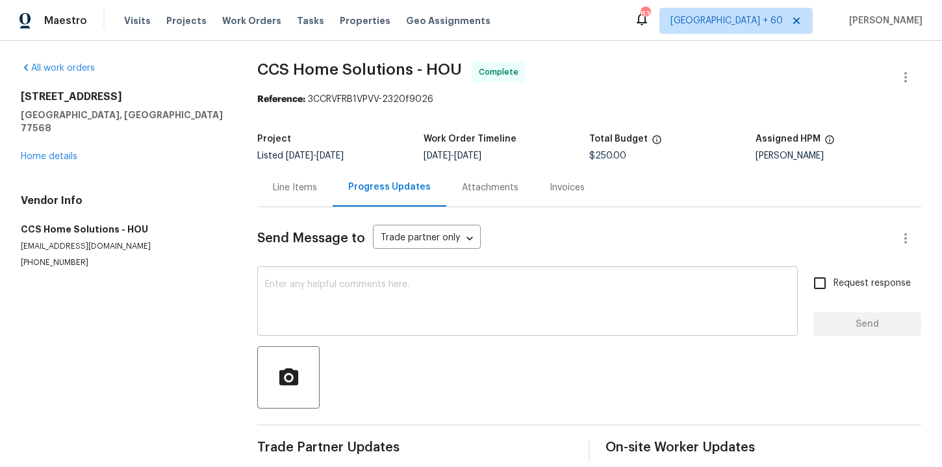
scroll to position [16, 0]
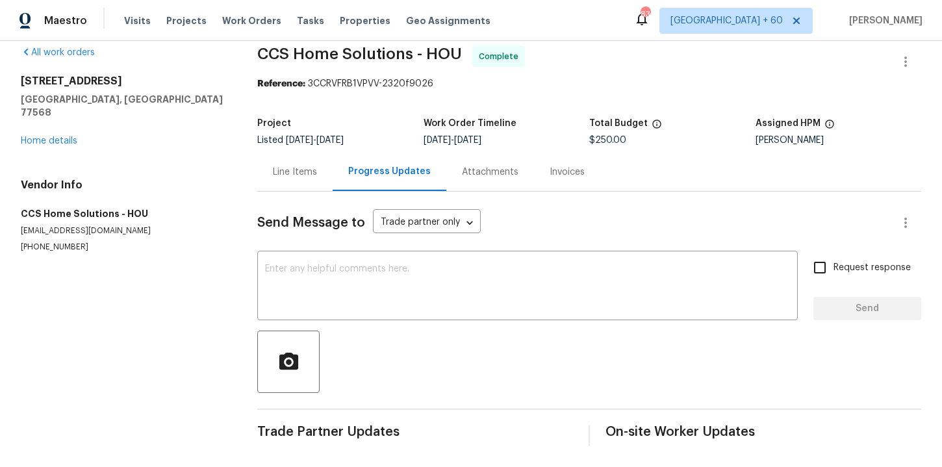
click at [556, 184] on div "Invoices" at bounding box center [567, 172] width 66 height 38
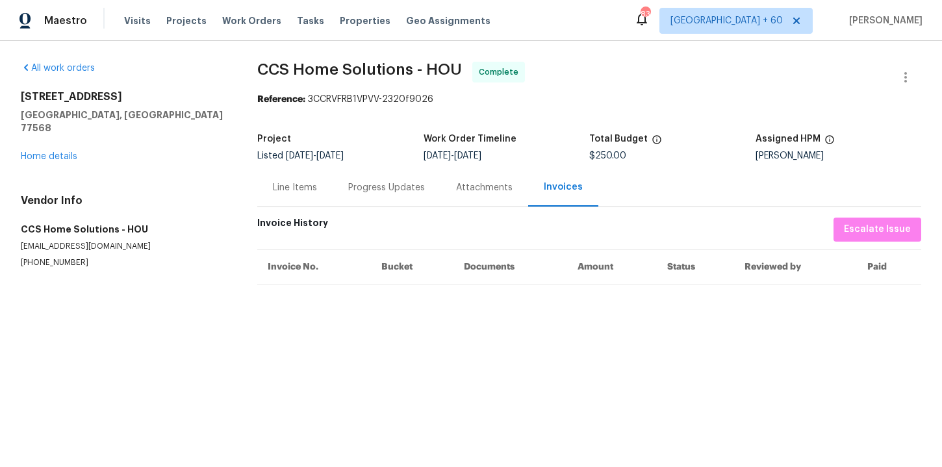
click at [352, 196] on div "Progress Updates" at bounding box center [387, 187] width 108 height 38
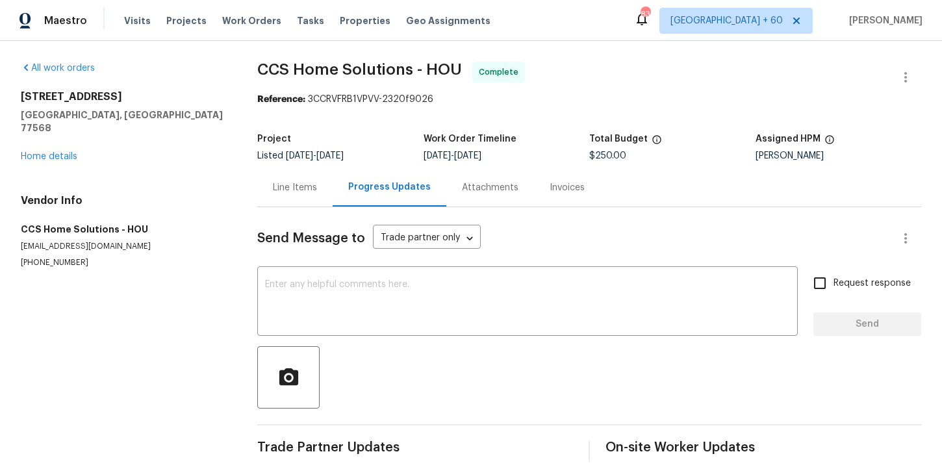
scroll to position [16, 0]
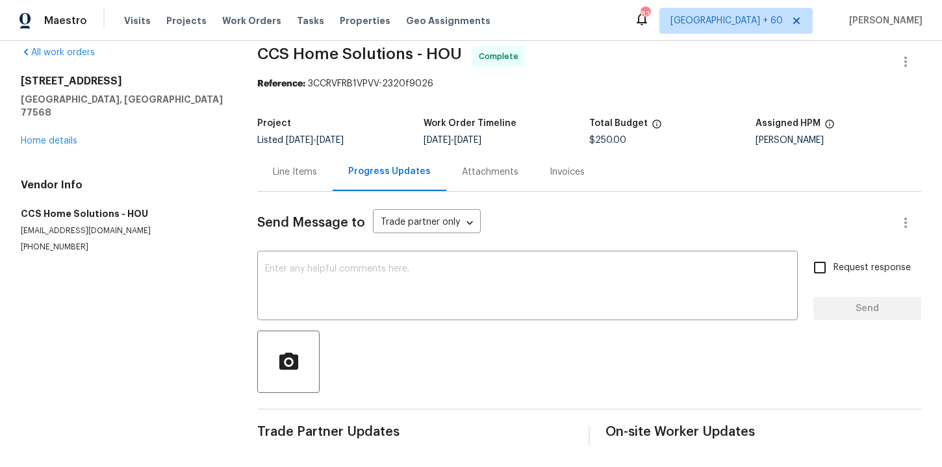
click at [300, 176] on div "Line Items" at bounding box center [295, 172] width 44 height 13
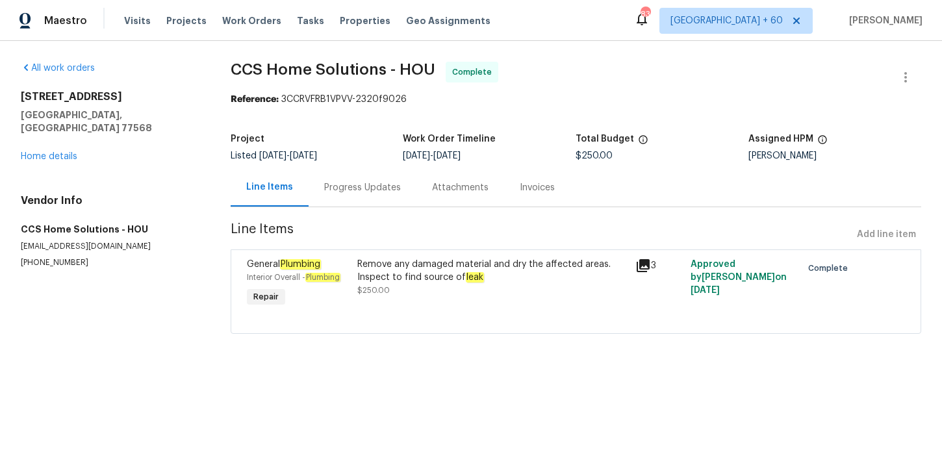
click at [504, 279] on div "Remove any damaged material and dry the affected areas. Inspect to find source …" at bounding box center [492, 271] width 270 height 26
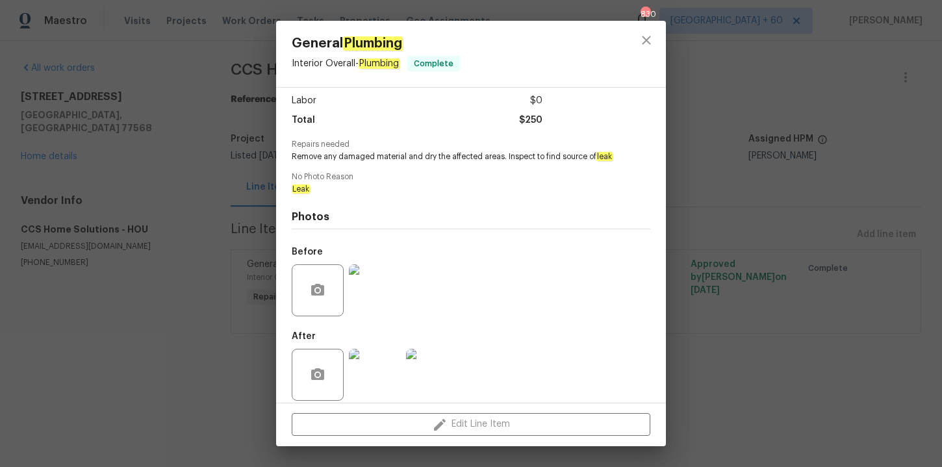
scroll to position [98, 0]
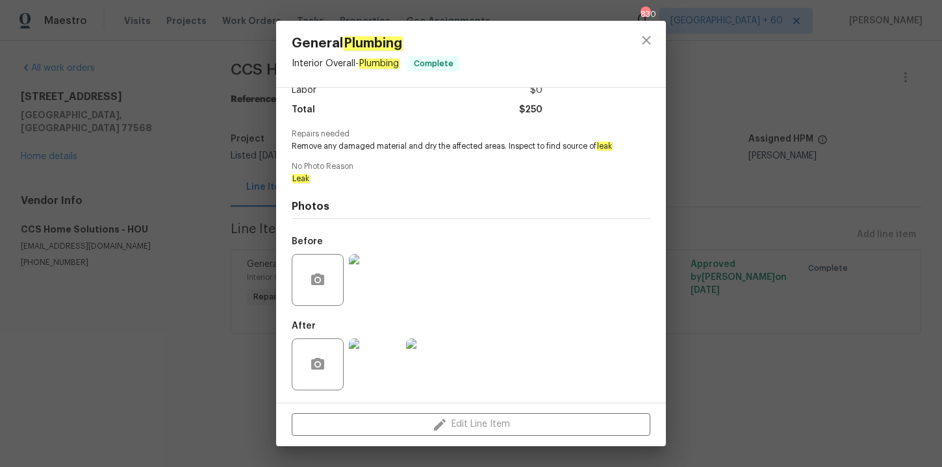
click at [374, 281] on img at bounding box center [375, 280] width 52 height 52
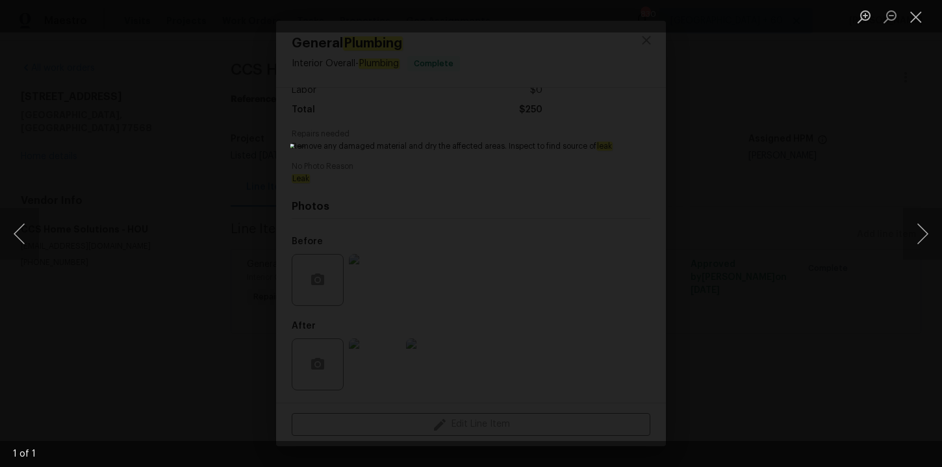
click at [819, 268] on div "Lightbox" at bounding box center [471, 233] width 942 height 467
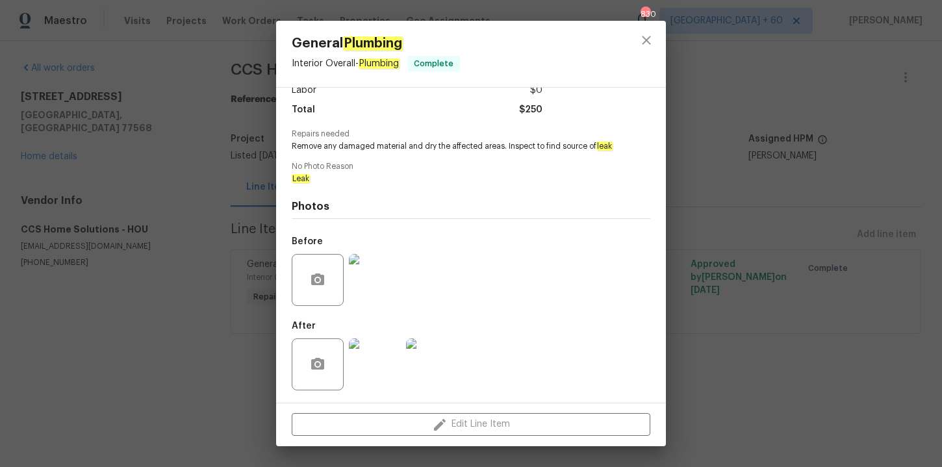
click at [818, 268] on div "General Plumbing Interior Overall - Plumbing Complete Vendor CCS Home Solutions…" at bounding box center [471, 233] width 942 height 467
